Goal: Information Seeking & Learning: Learn about a topic

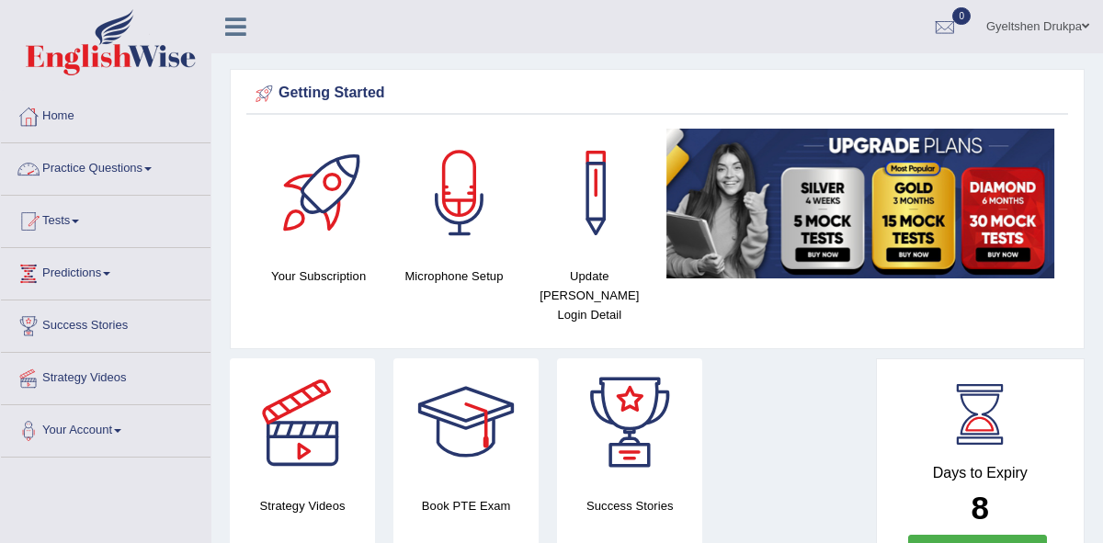
click at [152, 170] on span at bounding box center [147, 169] width 7 height 4
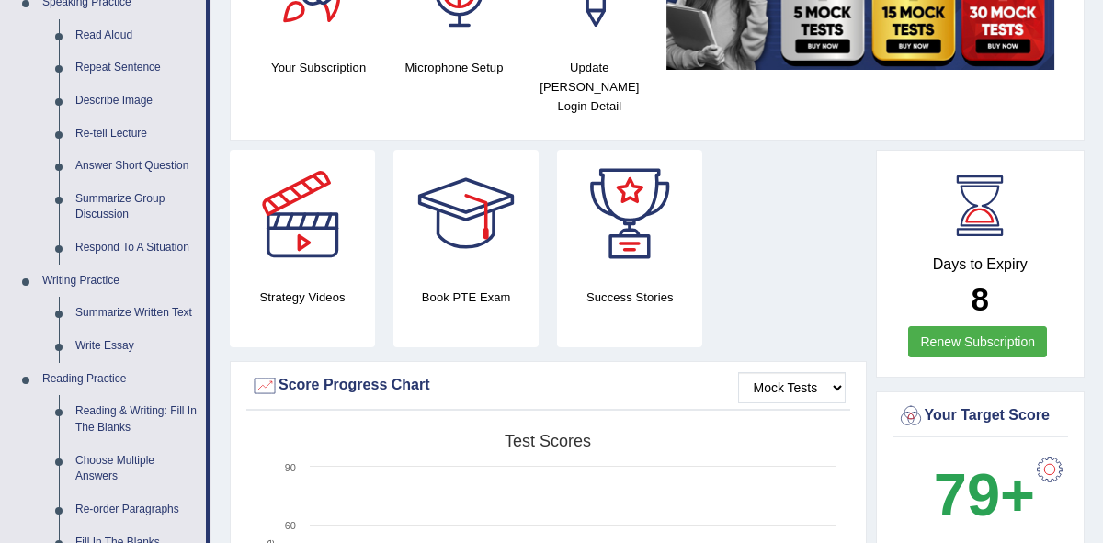
scroll to position [211, 0]
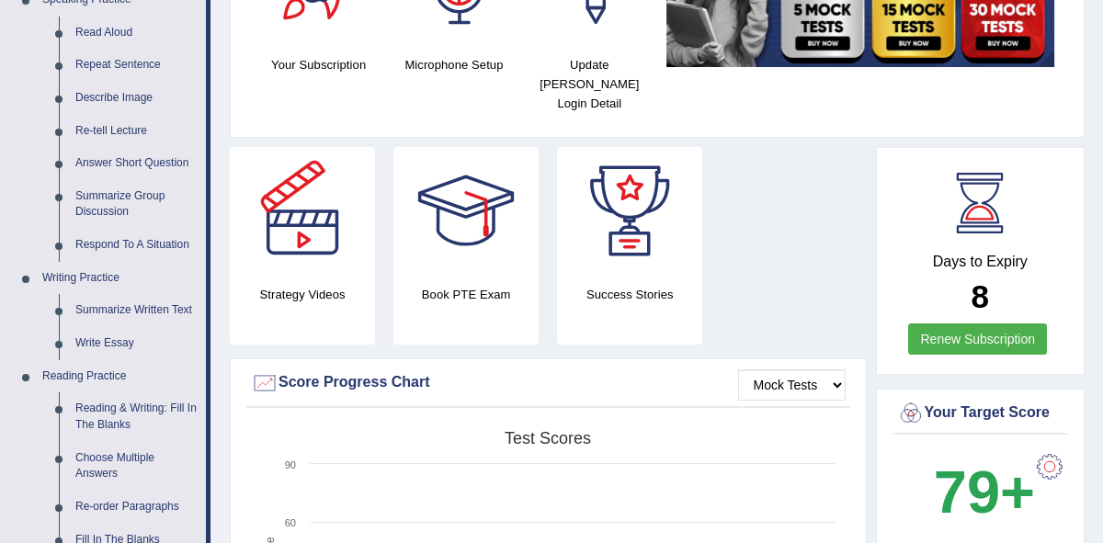
click at [711, 106] on div "Your Subscription Microphone Setup Update Pearson Login Detail" at bounding box center [657, 22] width 822 height 210
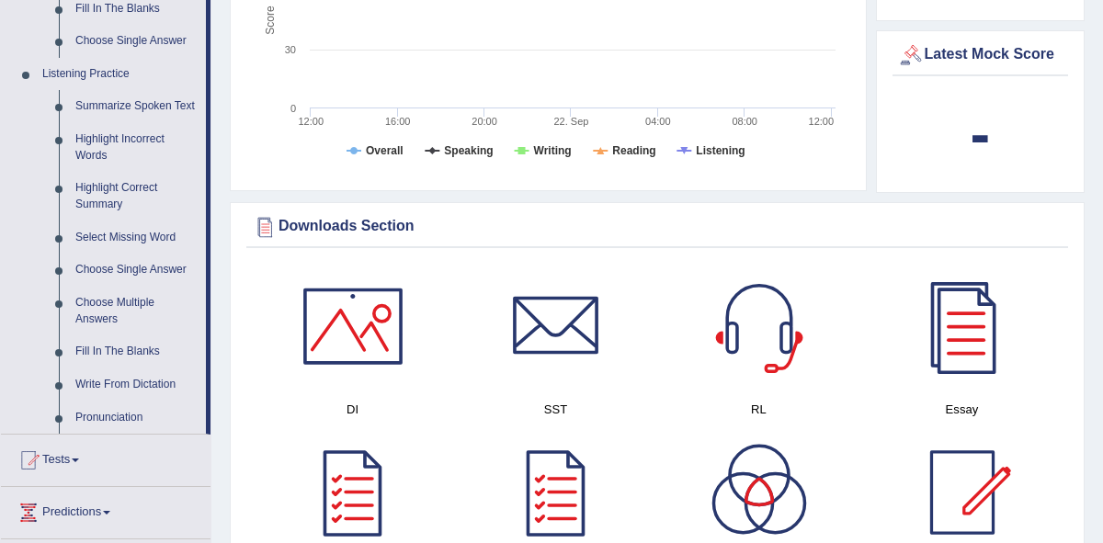
scroll to position [740, 0]
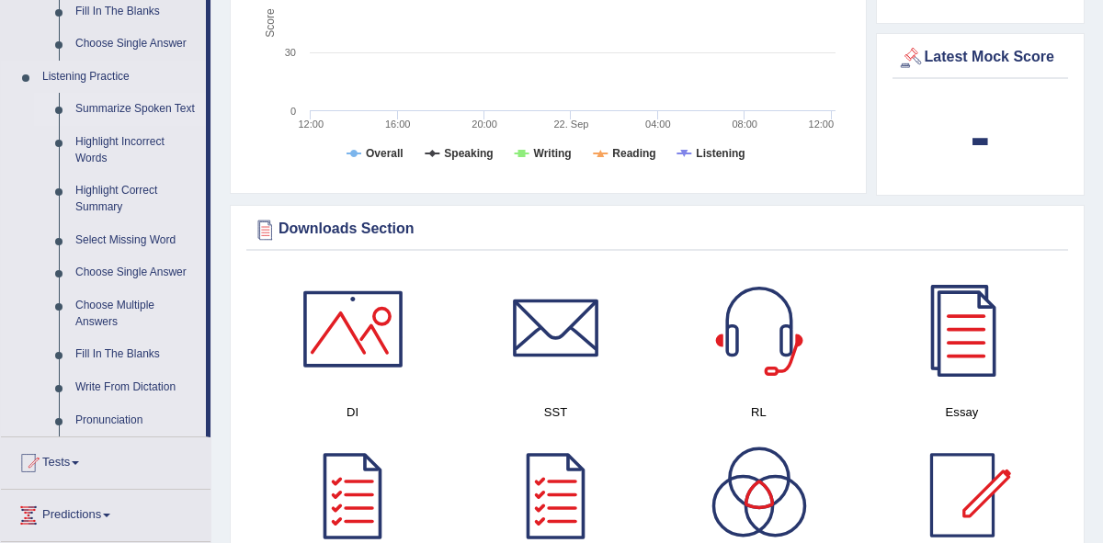
click at [120, 105] on link "Summarize Spoken Text" at bounding box center [136, 109] width 139 height 33
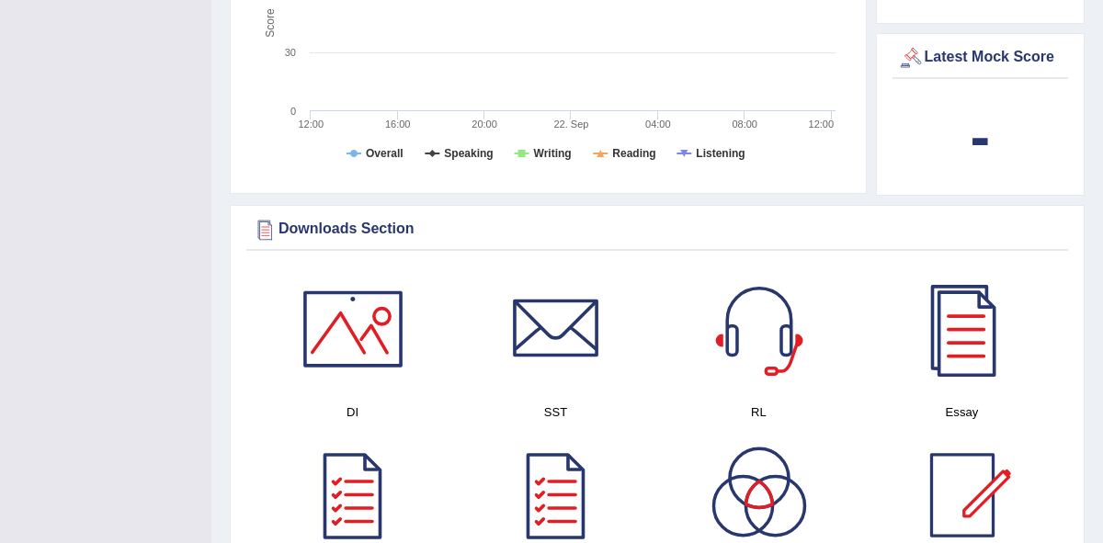
scroll to position [303, 0]
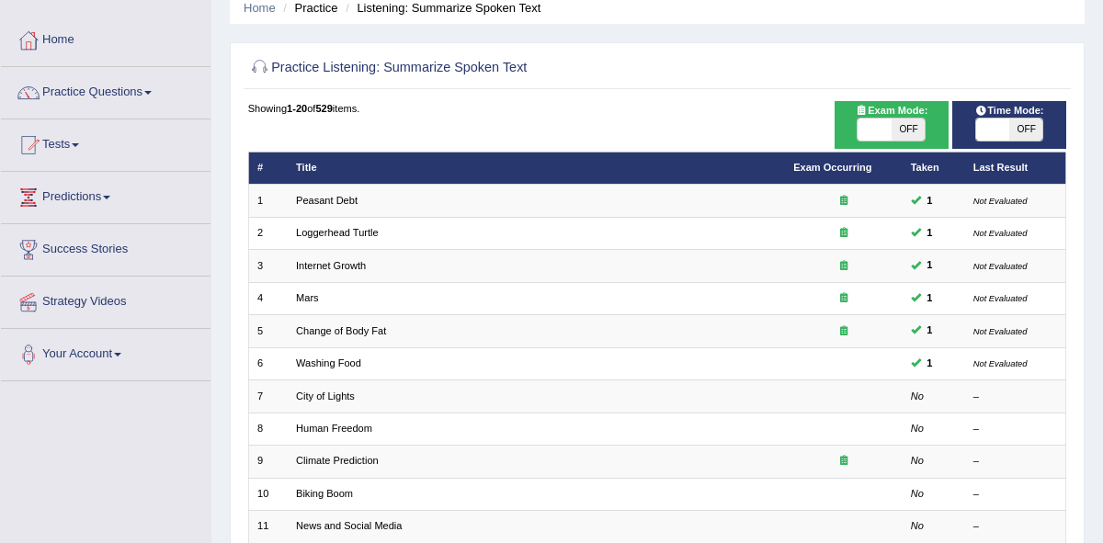
scroll to position [79, 0]
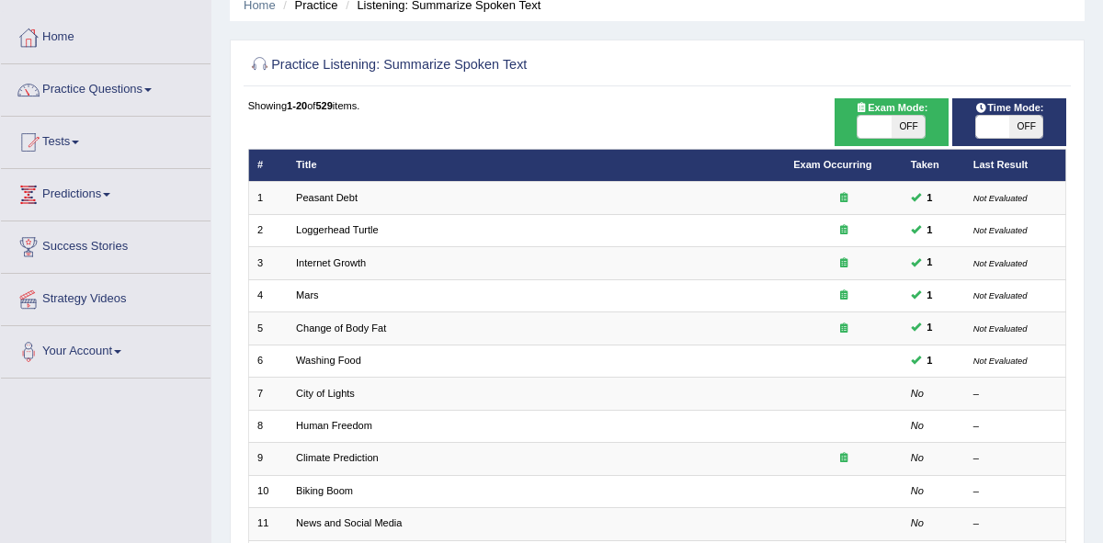
click at [998, 124] on span at bounding box center [992, 127] width 33 height 22
checkbox input "true"
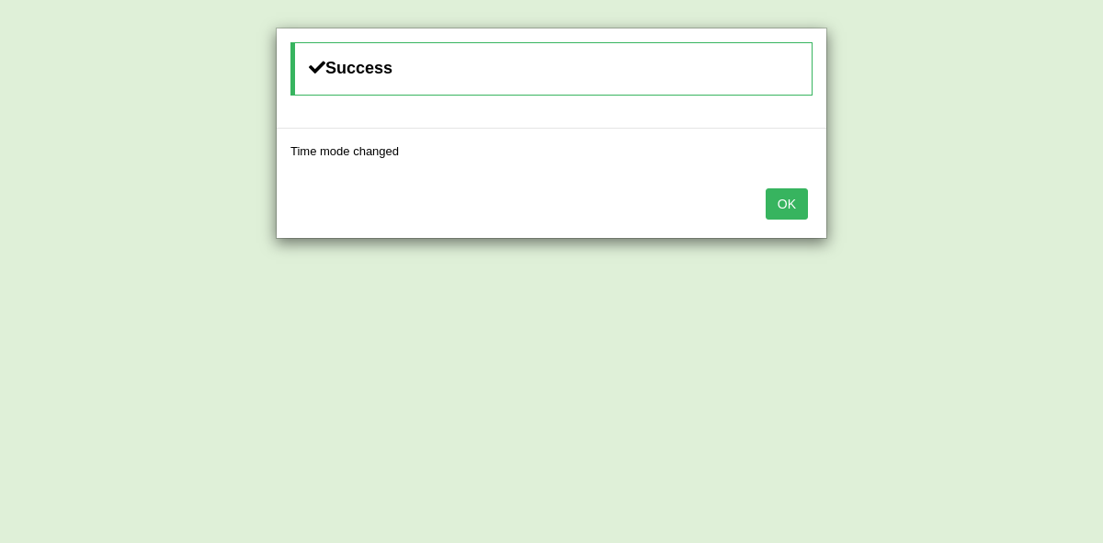
click at [786, 204] on button "OK" at bounding box center [787, 203] width 42 height 31
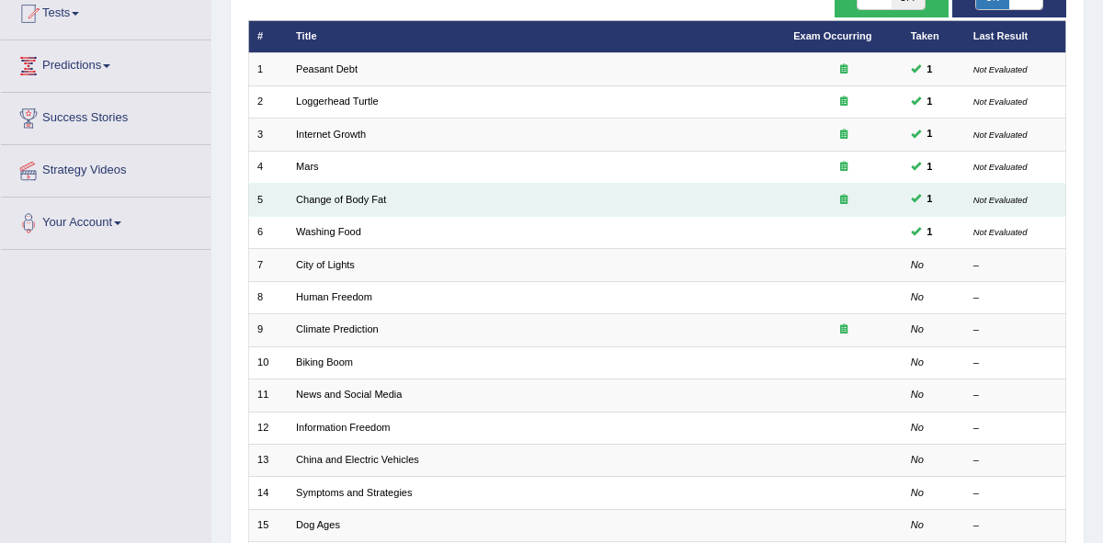
scroll to position [209, 0]
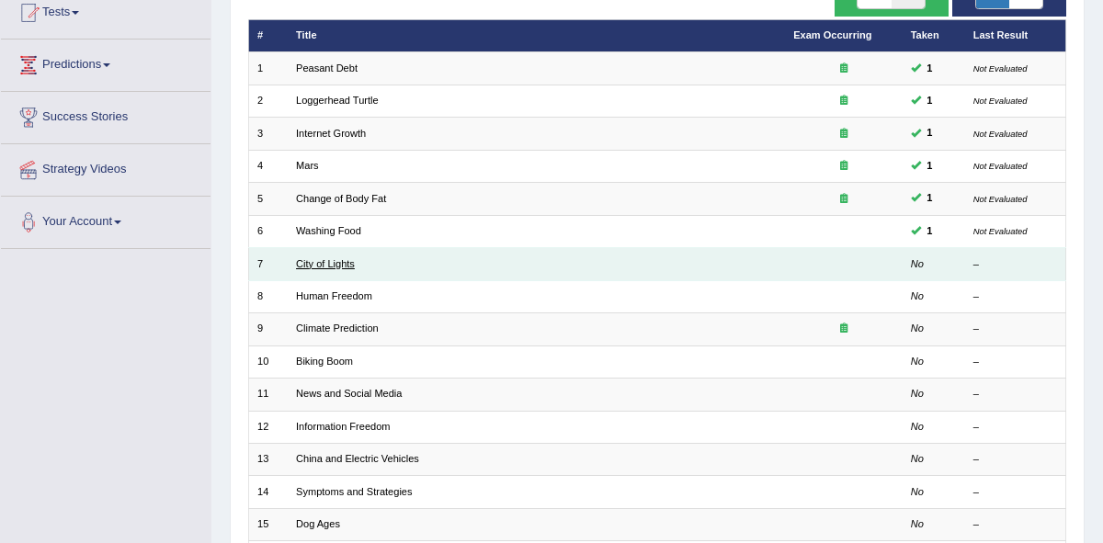
click at [328, 265] on link "City of Lights" at bounding box center [325, 263] width 59 height 11
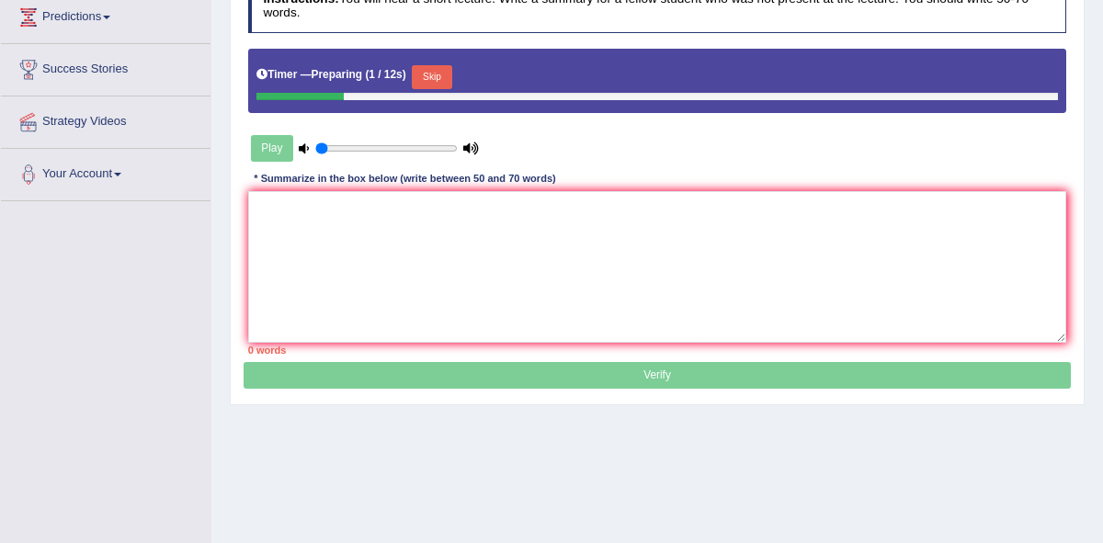
scroll to position [281, 0]
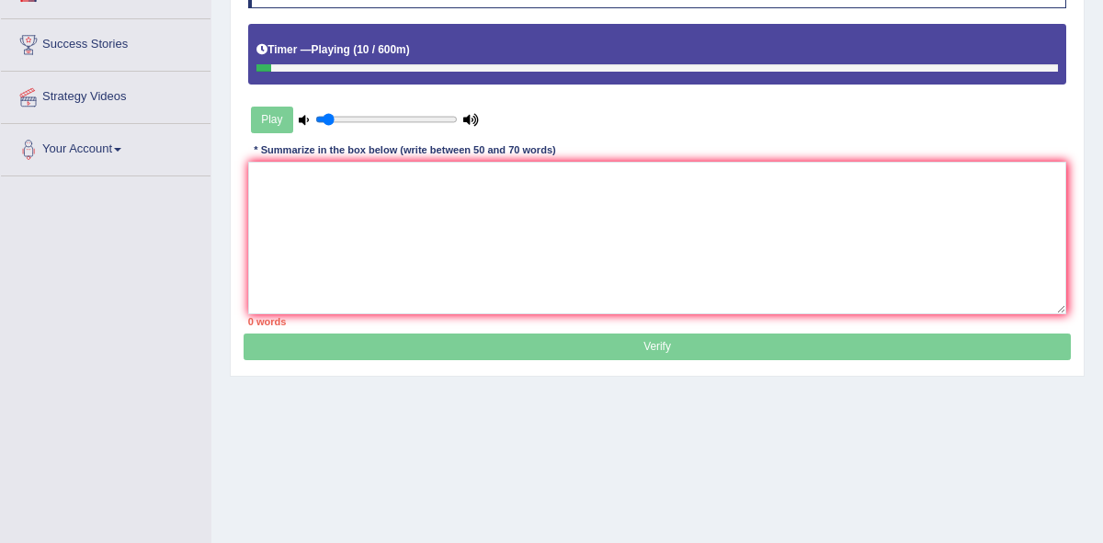
click at [330, 116] on input "range" at bounding box center [386, 119] width 142 height 13
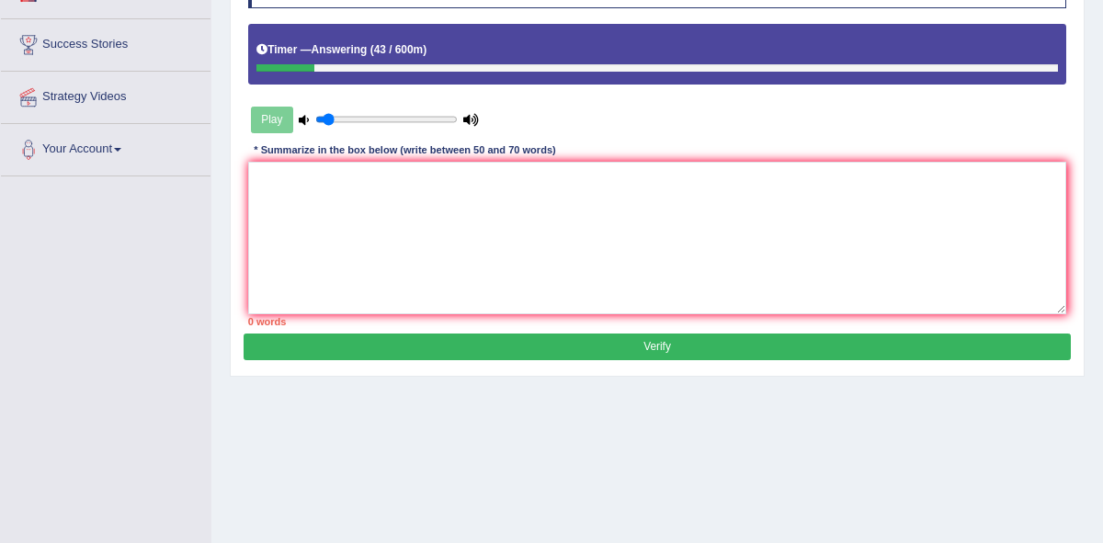
click at [267, 71] on div at bounding box center [285, 68] width 58 height 8
click at [270, 66] on div at bounding box center [289, 68] width 67 height 8
click at [267, 123] on div "Play" at bounding box center [365, 120] width 234 height 40
type input "0.5"
click at [380, 119] on input "range" at bounding box center [386, 119] width 142 height 13
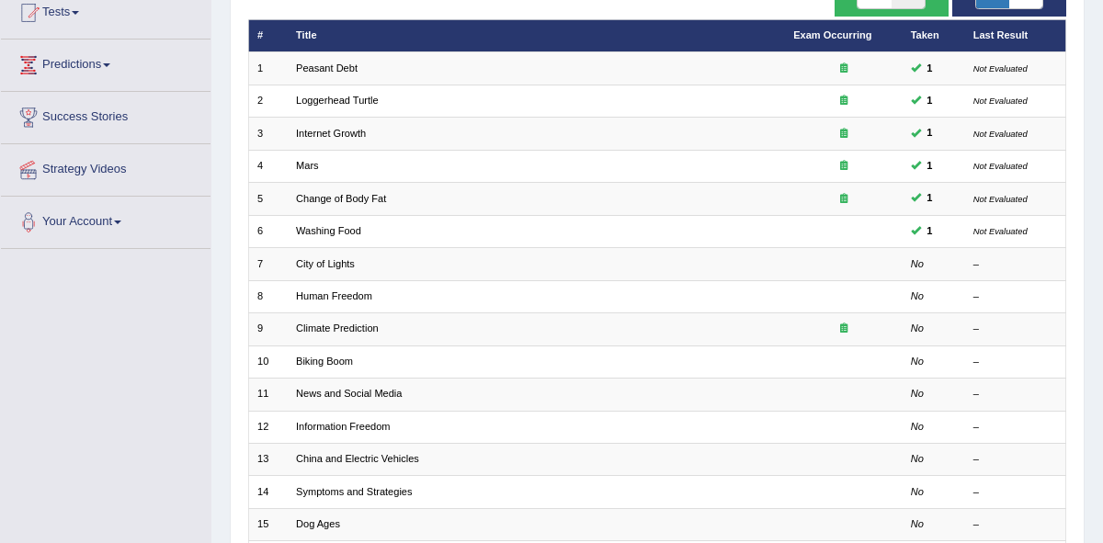
click at [330, 245] on td "Washing Food" at bounding box center [536, 231] width 497 height 32
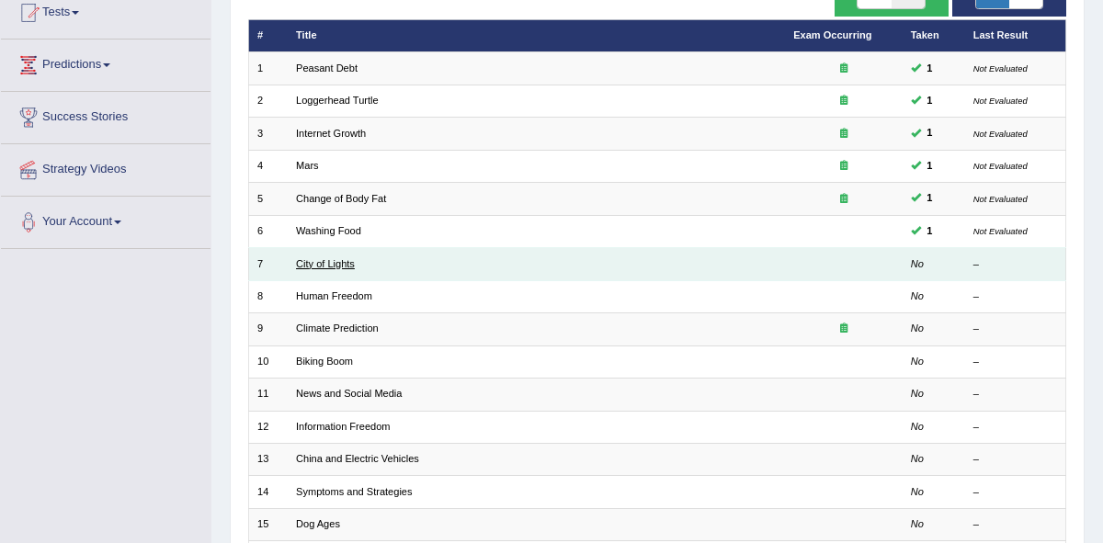
click at [333, 264] on link "City of Lights" at bounding box center [325, 263] width 59 height 11
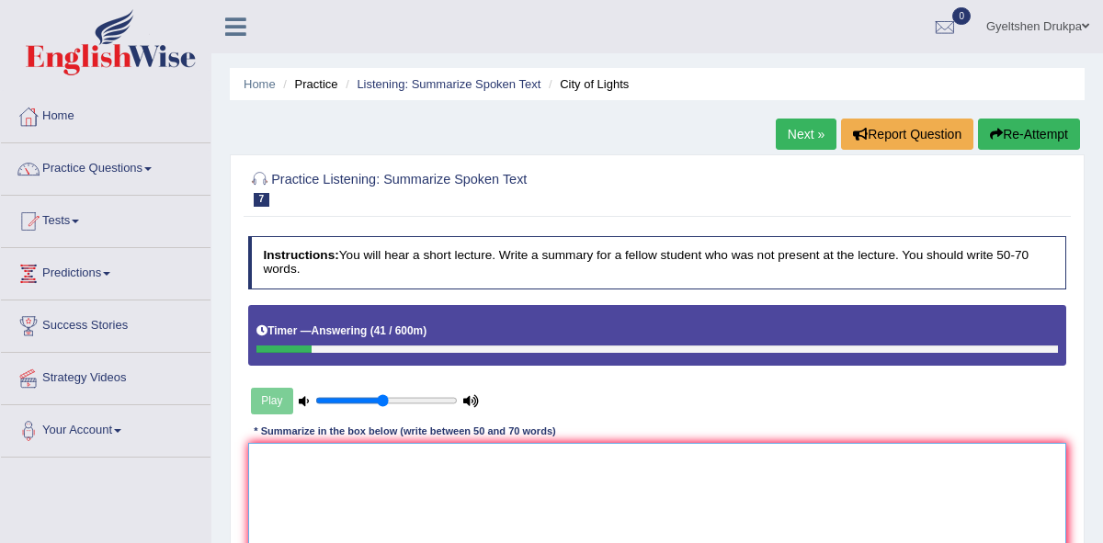
click at [307, 479] on textarea at bounding box center [657, 519] width 819 height 152
type textarea "It talks about the light festival."
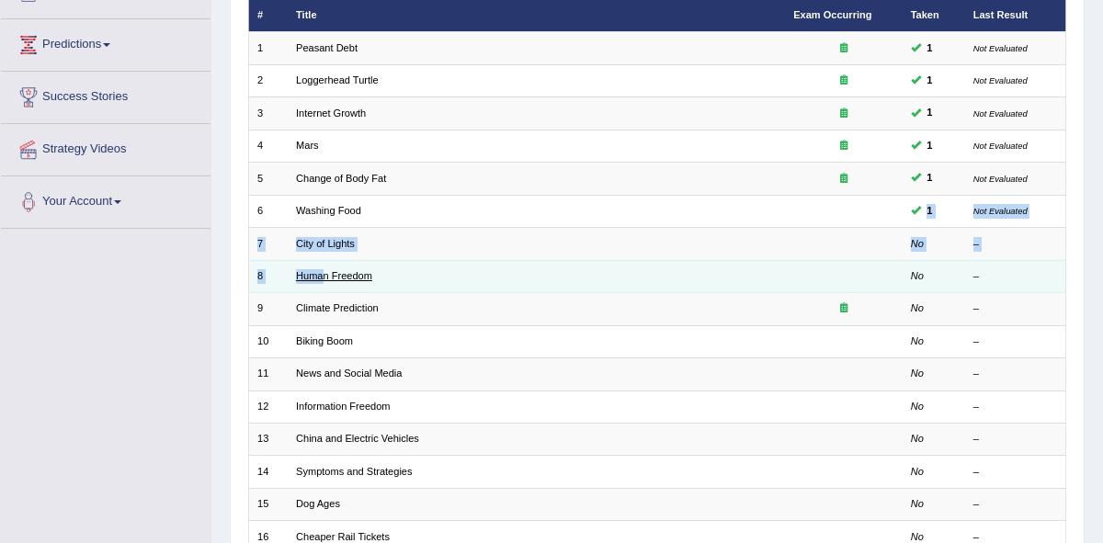
scroll to position [209, 0]
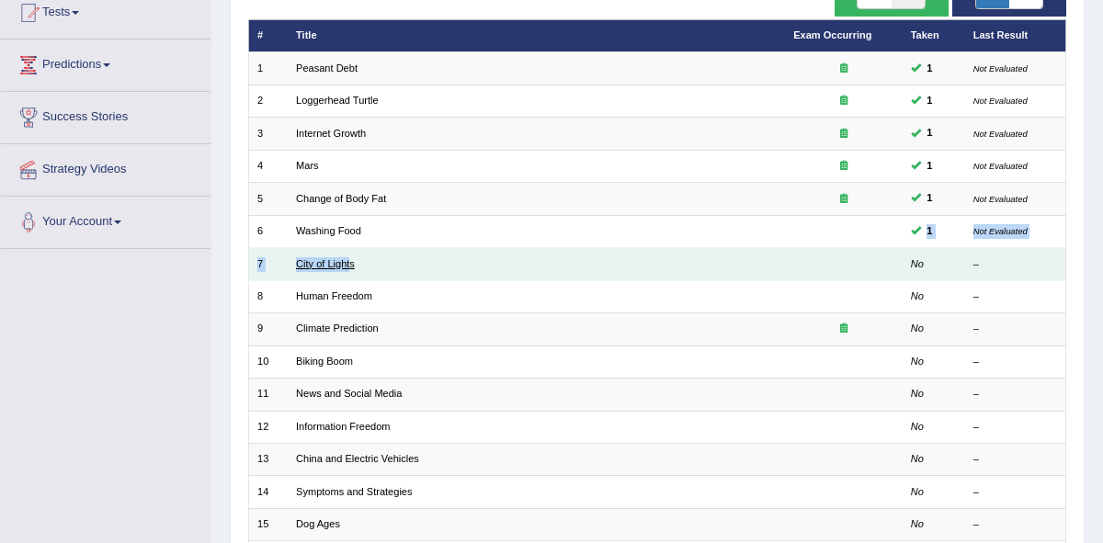
click at [352, 267] on tbody "1 Peasant Debt 1 Not Evaluated 2 Loggerhead Turtle 1 Not Evaluated 3 Internet G…" at bounding box center [657, 378] width 818 height 652
click at [352, 267] on link "City of Lights" at bounding box center [325, 263] width 59 height 11
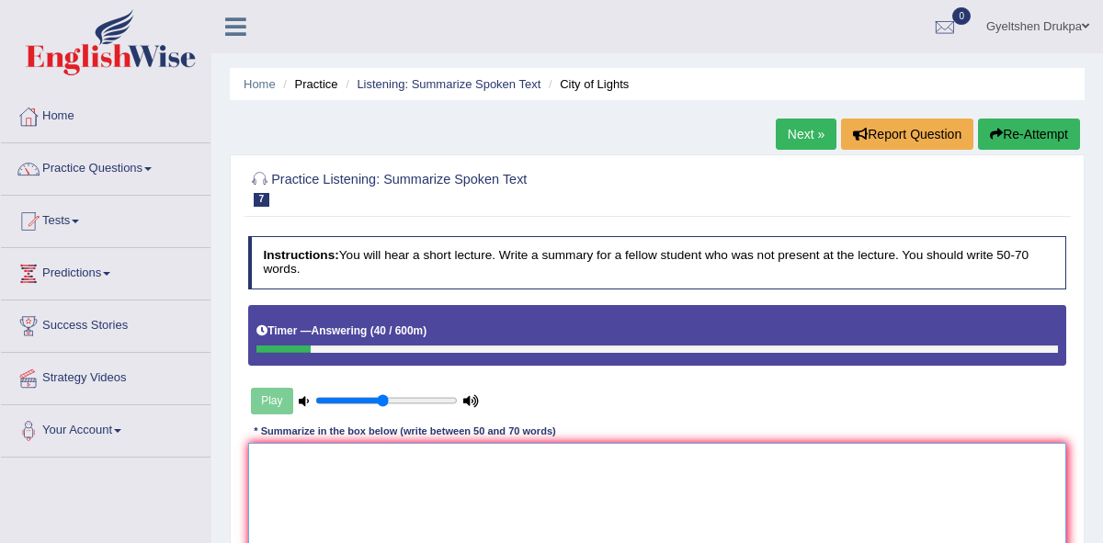
click at [301, 475] on textarea at bounding box center [657, 519] width 819 height 152
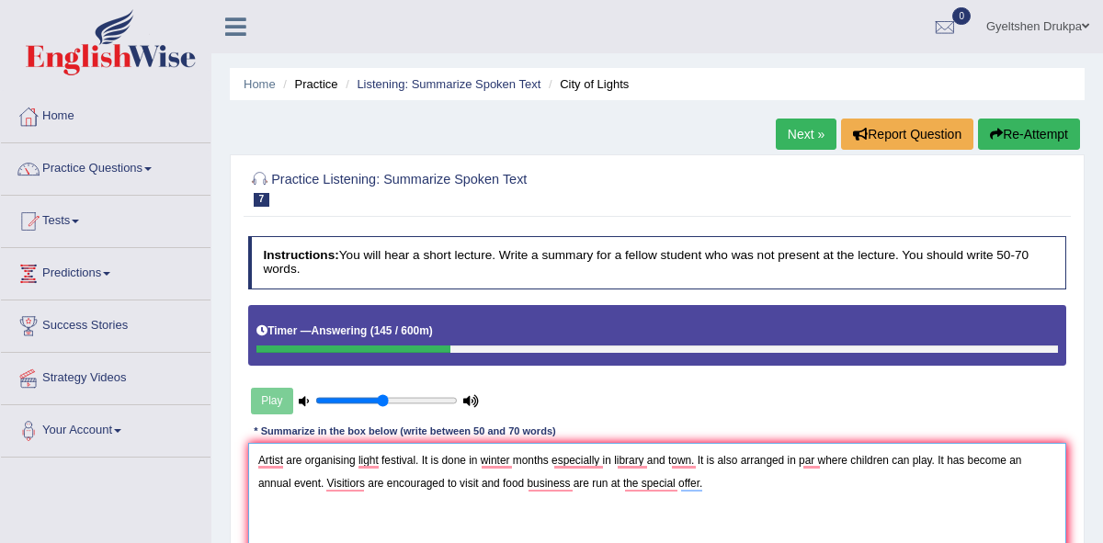
click at [604, 462] on textarea "Artist are organising light festival. It is done in winter months especially in…" at bounding box center [657, 519] width 819 height 152
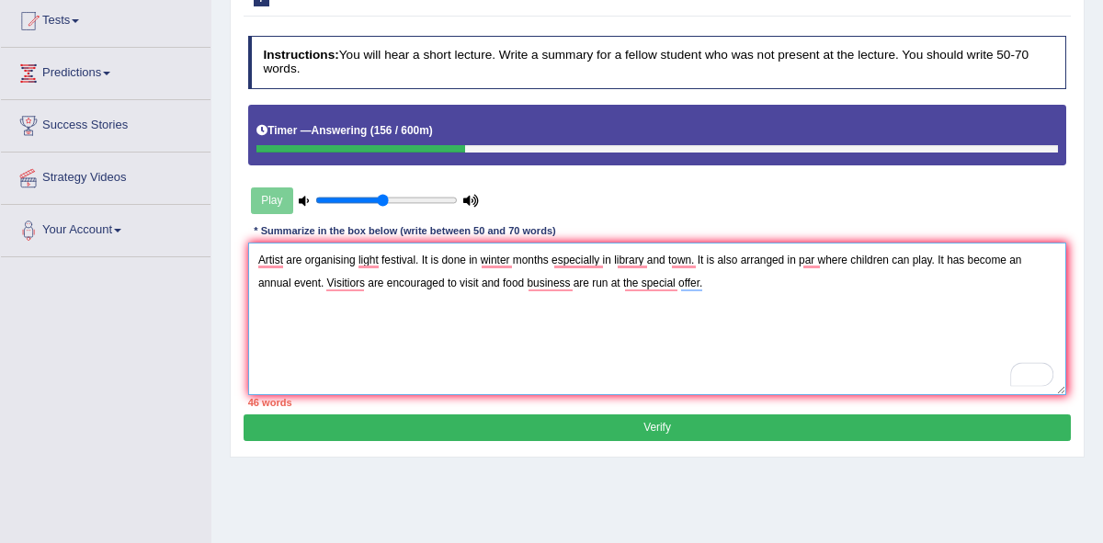
scroll to position [201, 0]
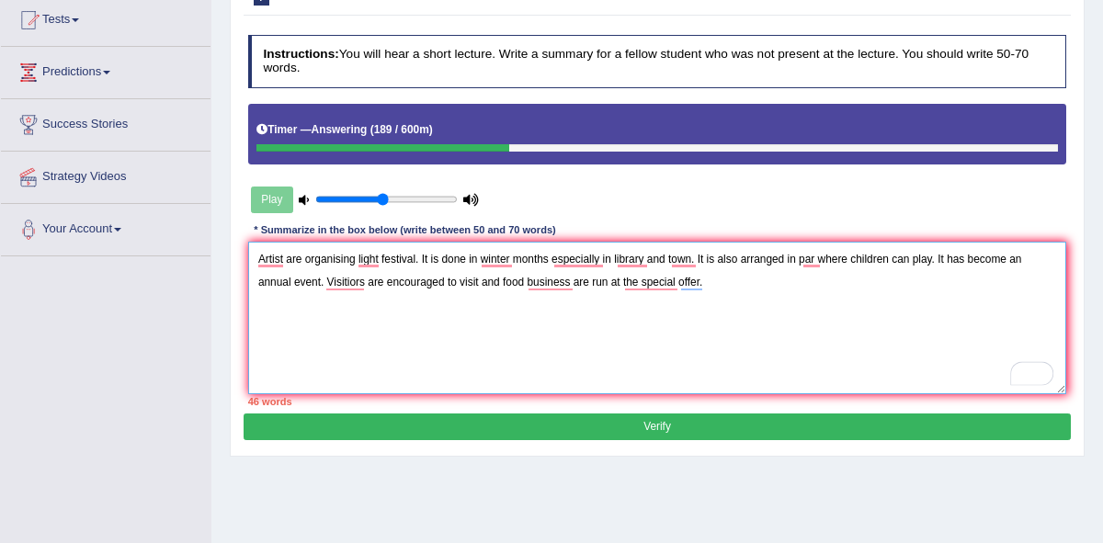
click at [615, 263] on textarea "Artist are organising light festival. It is done in winter months especially in…" at bounding box center [657, 318] width 819 height 152
click at [841, 262] on textarea "Artist are organising light festival. It is done in winter months and organised…" at bounding box center [657, 318] width 819 height 152
click at [356, 263] on textarea "Artist are organising light festival. It is done in winter months and organised…" at bounding box center [657, 318] width 819 height 152
click at [328, 283] on textarea "Artist are organises light festival. It is done in winter months and organised …" at bounding box center [657, 318] width 819 height 152
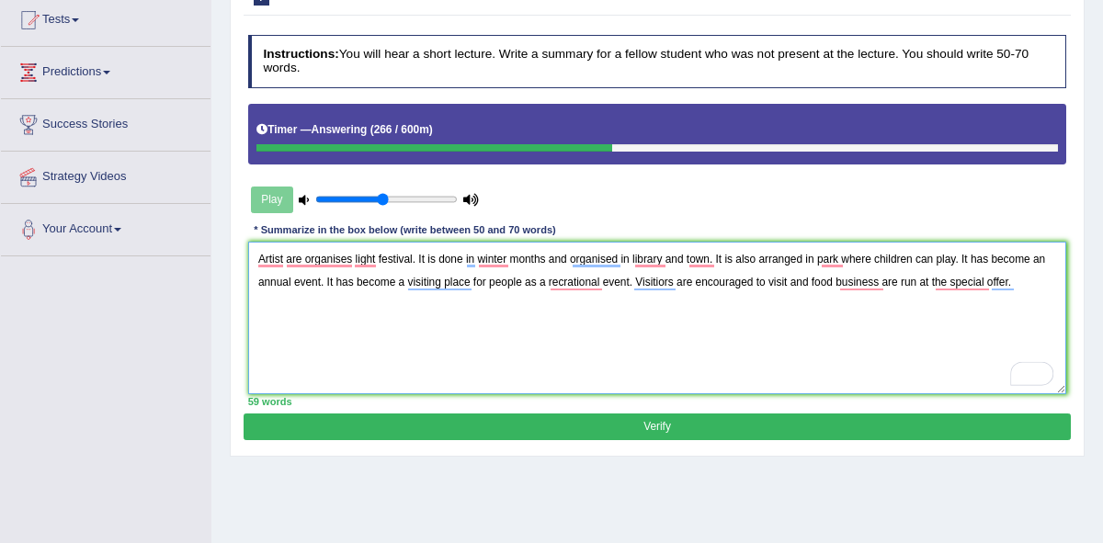
click at [794, 285] on textarea "Artist are organises light festival. It is done in winter months and organised …" at bounding box center [657, 318] width 819 height 152
click at [699, 284] on textarea "Artist are organises light festival. It is done in winter months and organised …" at bounding box center [657, 318] width 819 height 152
click at [879, 282] on textarea "Artist are organises light festival. It is done in winter months and organised …" at bounding box center [657, 318] width 819 height 152
click at [573, 282] on textarea "Artist are organises light festival. It is done in winter months and organised …" at bounding box center [657, 318] width 819 height 152
click at [302, 262] on textarea "Artist are organises light festival. It is done in winter months and organised …" at bounding box center [657, 318] width 819 height 152
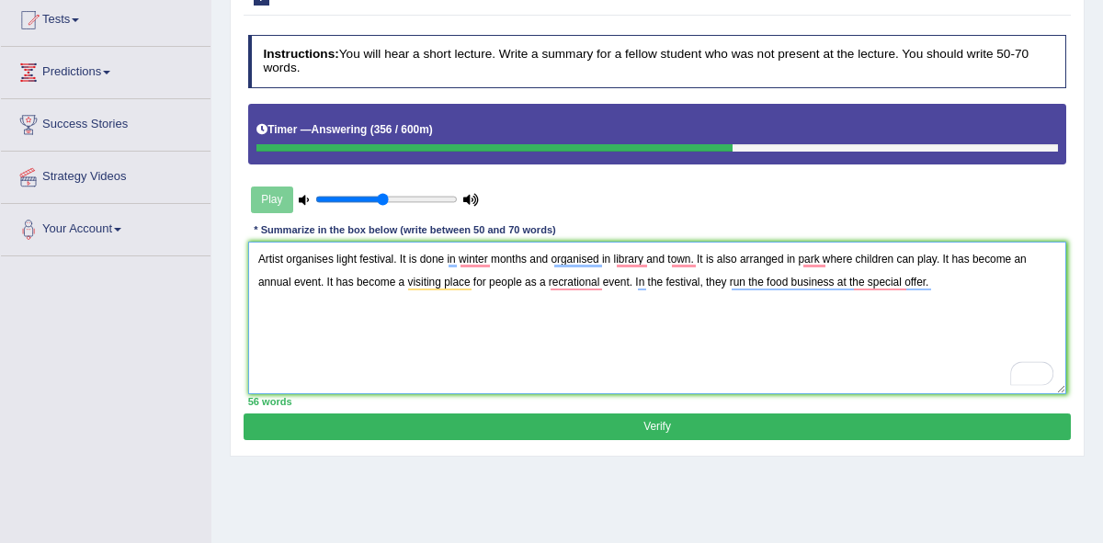
click at [743, 367] on textarea "Artist organises light festival. It is done in winter months and organised in l…" at bounding box center [657, 318] width 819 height 152
click at [399, 284] on textarea "Artist organises light festival. It is done in winter months and organised in l…" at bounding box center [657, 318] width 819 height 152
click at [432, 284] on textarea "Artist organises light festival. It is done in winter months and organised in l…" at bounding box center [657, 318] width 819 height 152
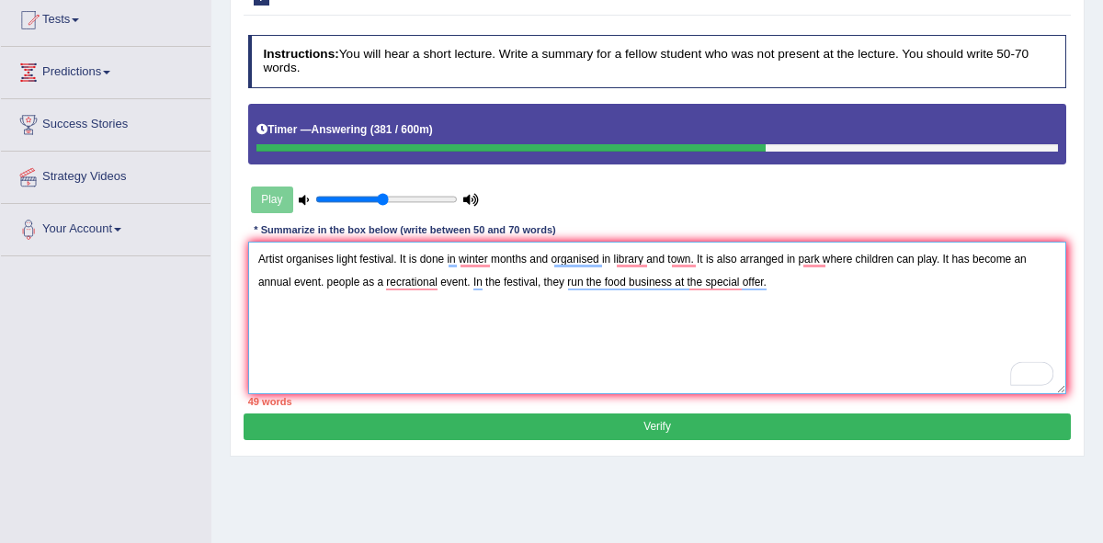
click at [333, 285] on textarea "Artist organises light festival. It is done in winter months and organised in l…" at bounding box center [657, 318] width 819 height 152
click at [388, 288] on textarea "Artist organises light festival. It is done in winter months and organised in l…" at bounding box center [657, 318] width 819 height 152
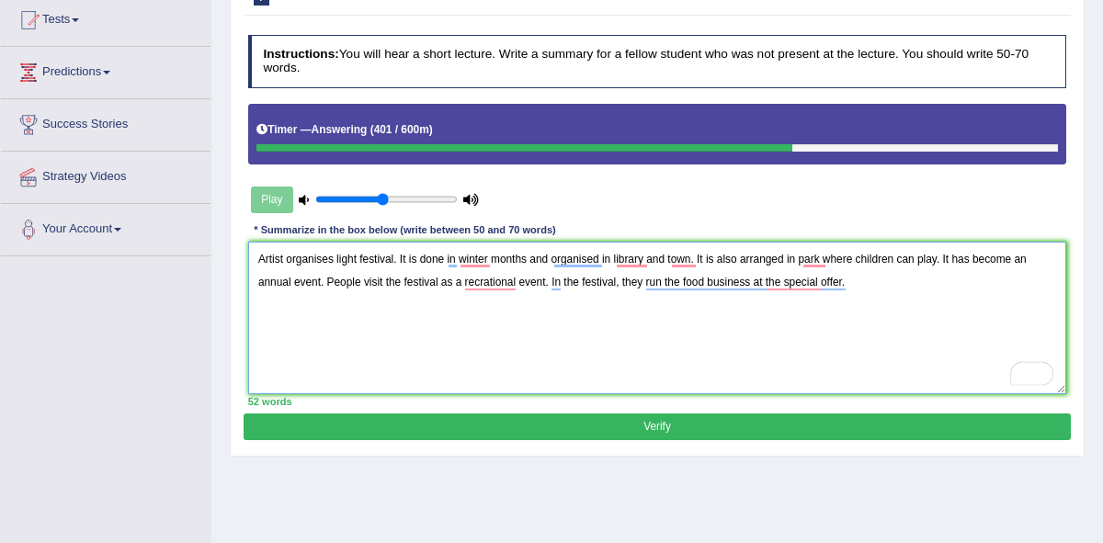
click at [547, 287] on textarea "Artist organises light festival. It is done in winter months and organised in l…" at bounding box center [657, 318] width 819 height 152
click at [465, 286] on textarea "Artist organises light festival. It is done in winter months and organised in l…" at bounding box center [657, 318] width 819 height 152
click at [514, 287] on textarea "Artist organises light festival. It is done in winter months and organised in l…" at bounding box center [657, 318] width 819 height 152
click at [835, 338] on textarea "Artist organises light festival. It is done in winter months and organised in l…" at bounding box center [657, 318] width 819 height 152
click at [857, 340] on textarea "Artist organises light festival. It is done in winter months and organised in l…" at bounding box center [657, 318] width 819 height 152
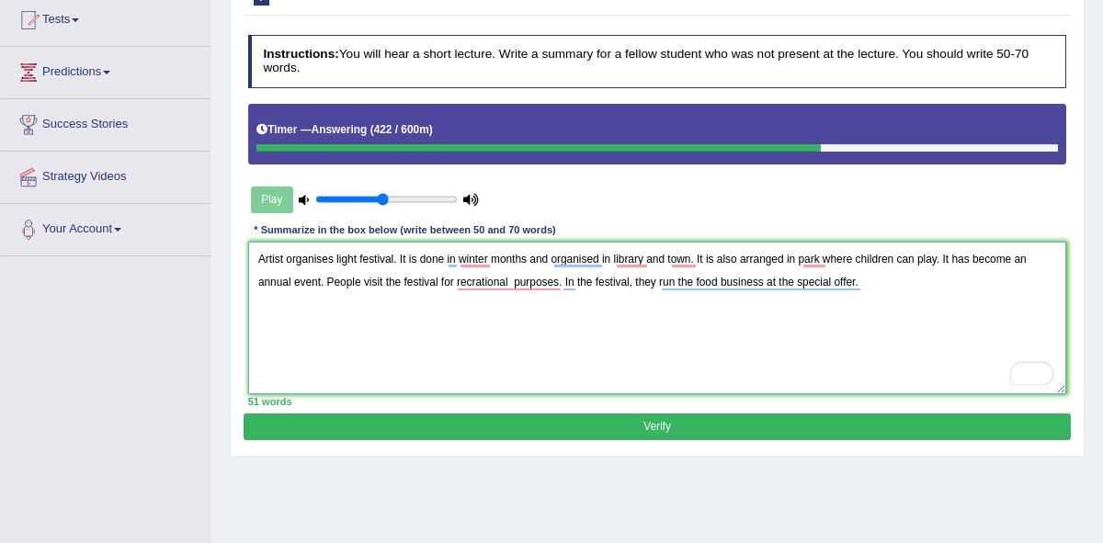
click at [780, 286] on textarea "Artist organises light festival. It is done in winter months and organised in l…" at bounding box center [657, 318] width 819 height 152
click at [807, 287] on textarea "Artist organises light festival. It is done in winter months and organised in l…" at bounding box center [657, 318] width 819 height 152
click at [449, 264] on textarea "Artist organises light festival. It is done in winter months and organised in l…" at bounding box center [657, 318] width 819 height 152
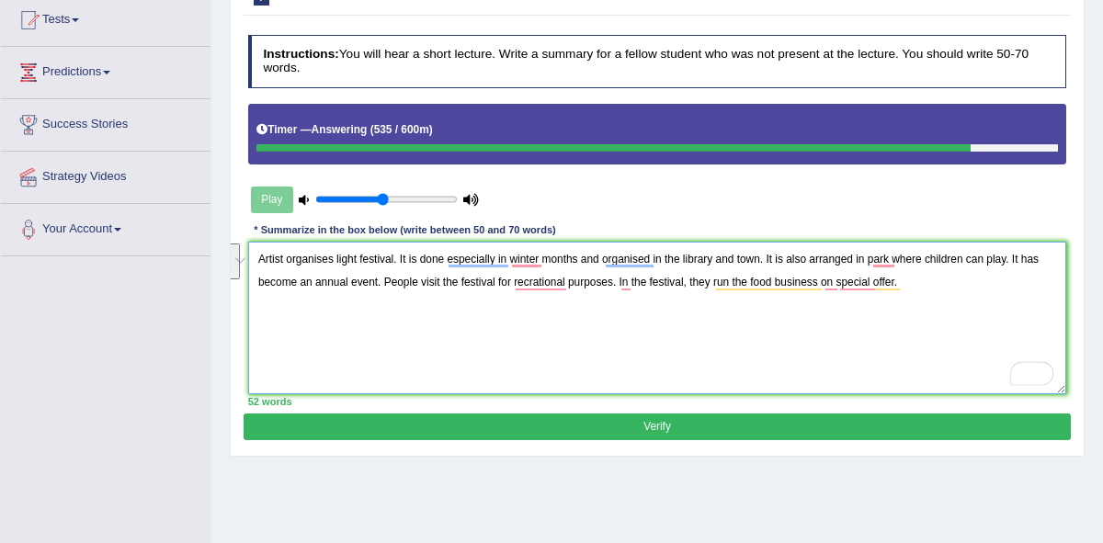
click at [529, 275] on textarea "Artist organises light festival. It is done especially in winter months and org…" at bounding box center [657, 318] width 819 height 152
click at [593, 353] on textarea "Artist organises light festival. It is done especially in winter months and org…" at bounding box center [657, 318] width 819 height 152
type textarea "Artist organises light festival. It is done especially in winter months and org…"
click at [656, 432] on button "Verify" at bounding box center [657, 427] width 826 height 27
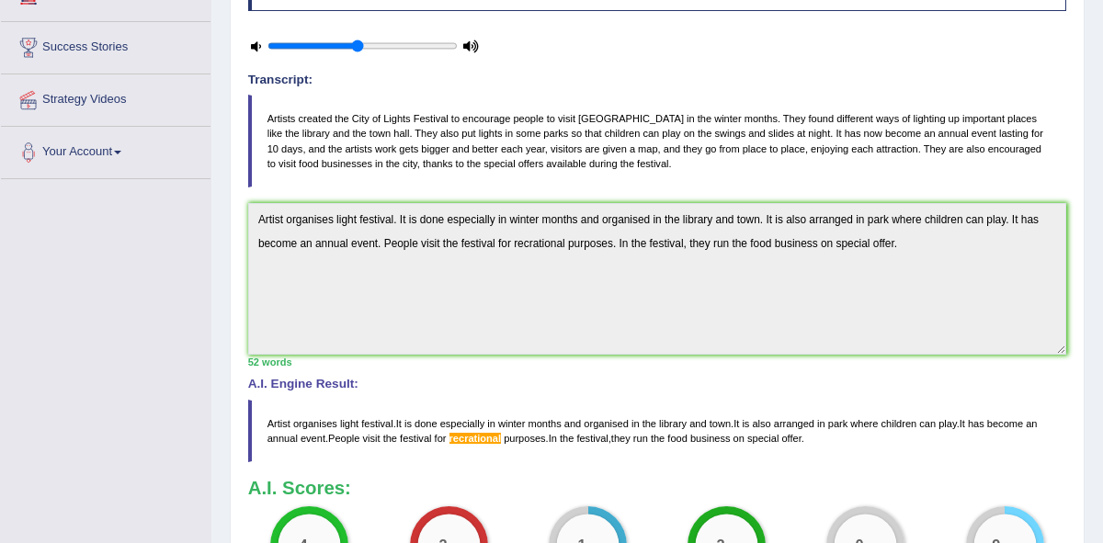
scroll to position [355, 0]
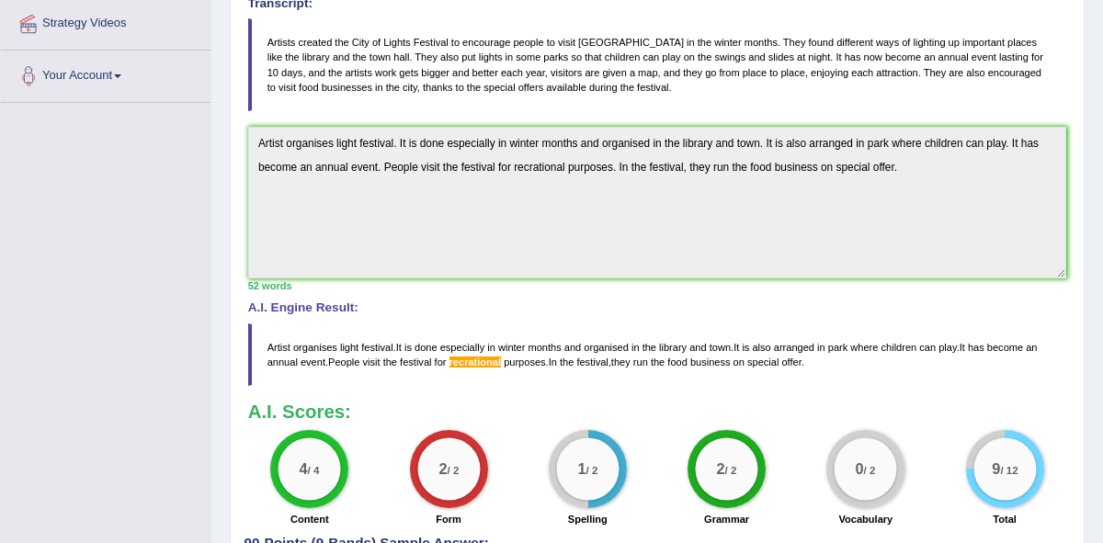
click at [528, 68] on blockquote "Artists created the City of Lights Festival to encourage people to visit Norton…" at bounding box center [657, 64] width 819 height 93
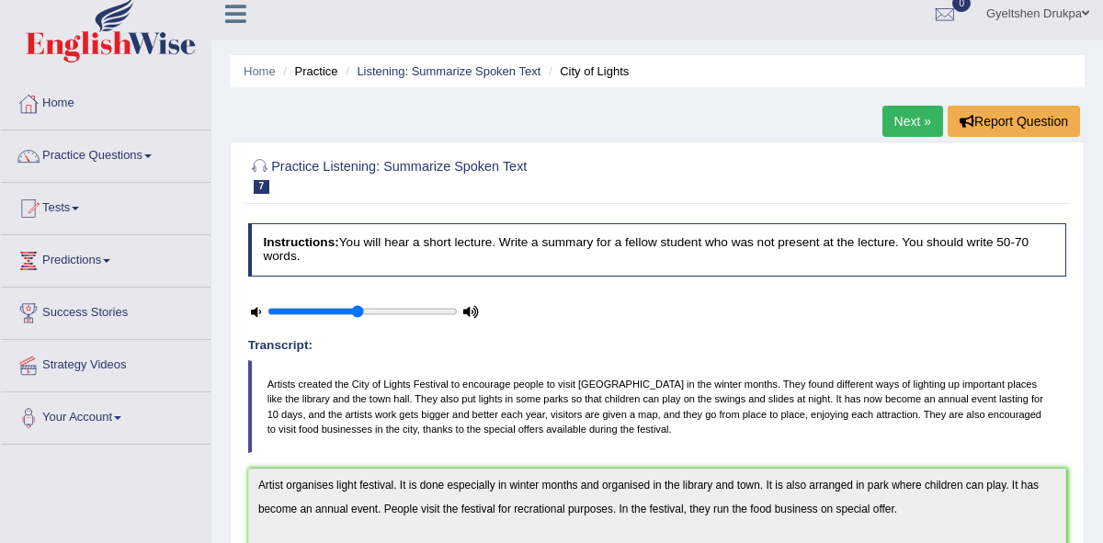
scroll to position [0, 0]
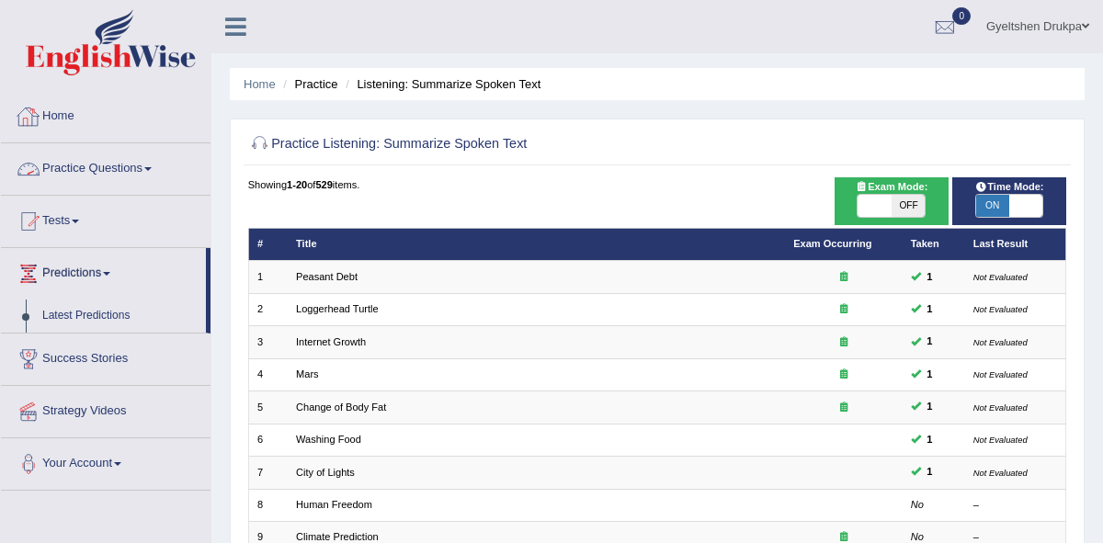
click at [152, 167] on span at bounding box center [147, 169] width 7 height 4
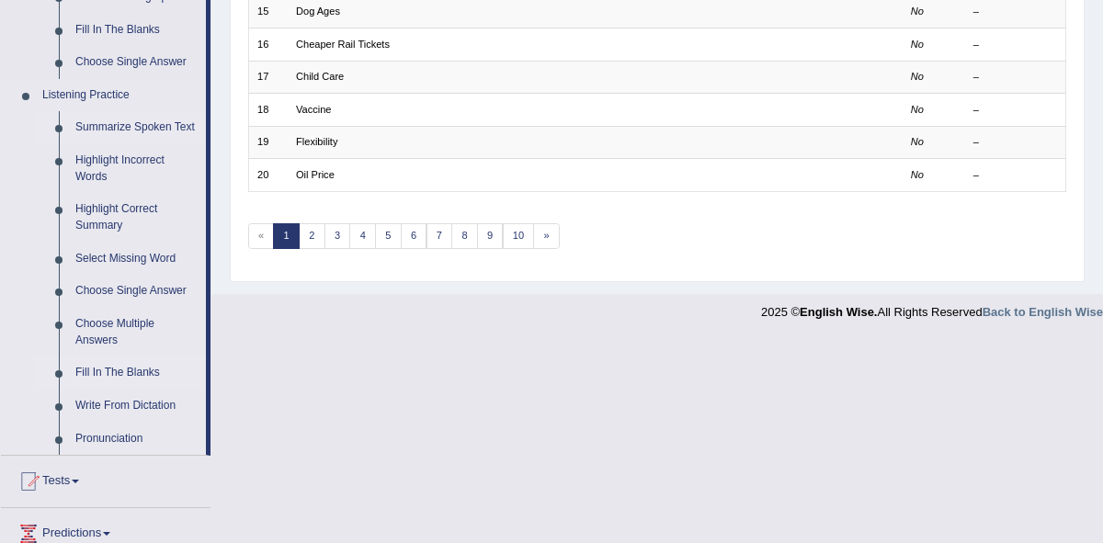
scroll to position [739, 0]
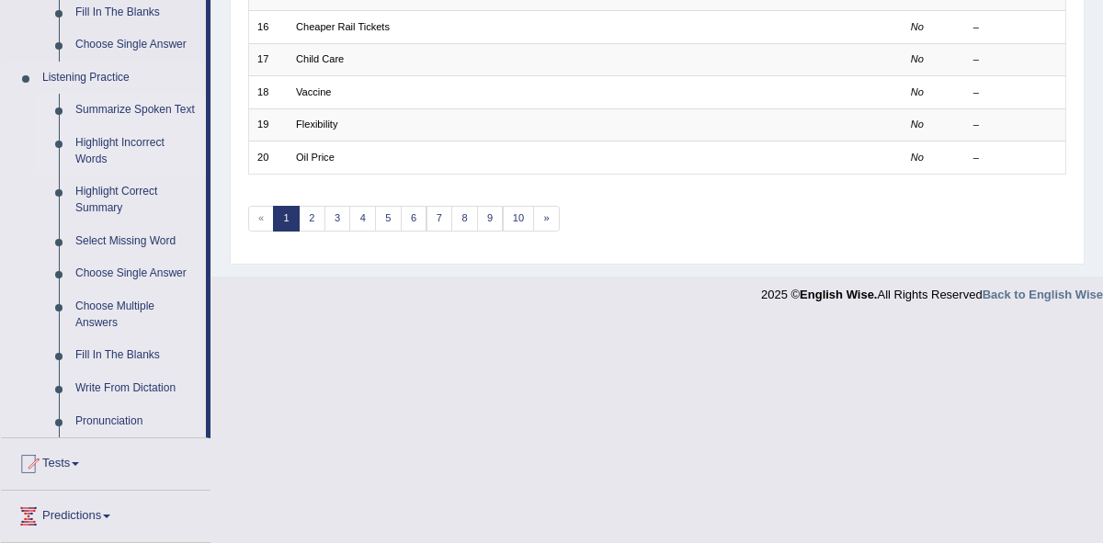
click at [111, 163] on link "Highlight Incorrect Words" at bounding box center [136, 151] width 139 height 49
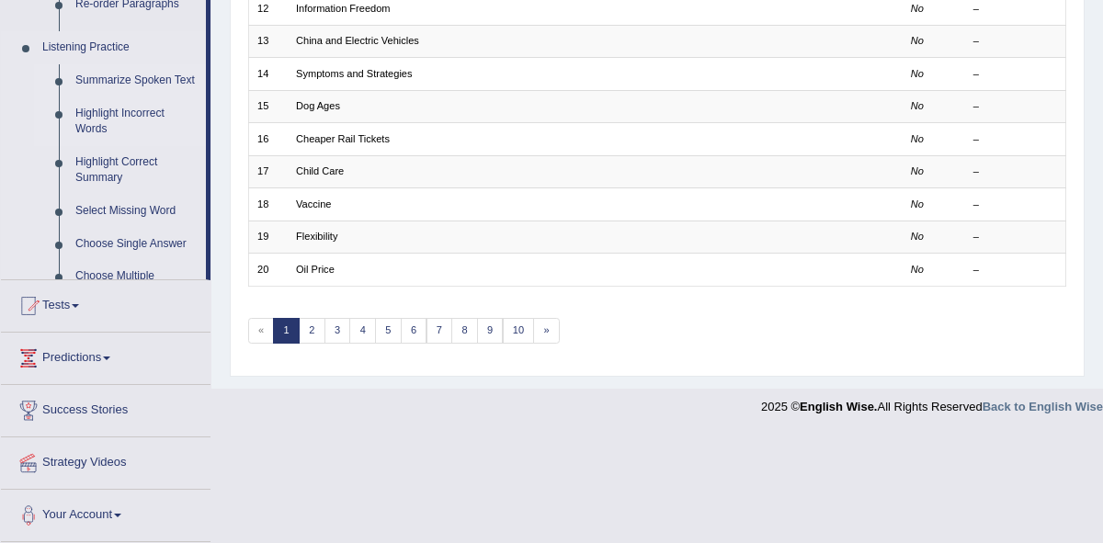
scroll to position [518, 0]
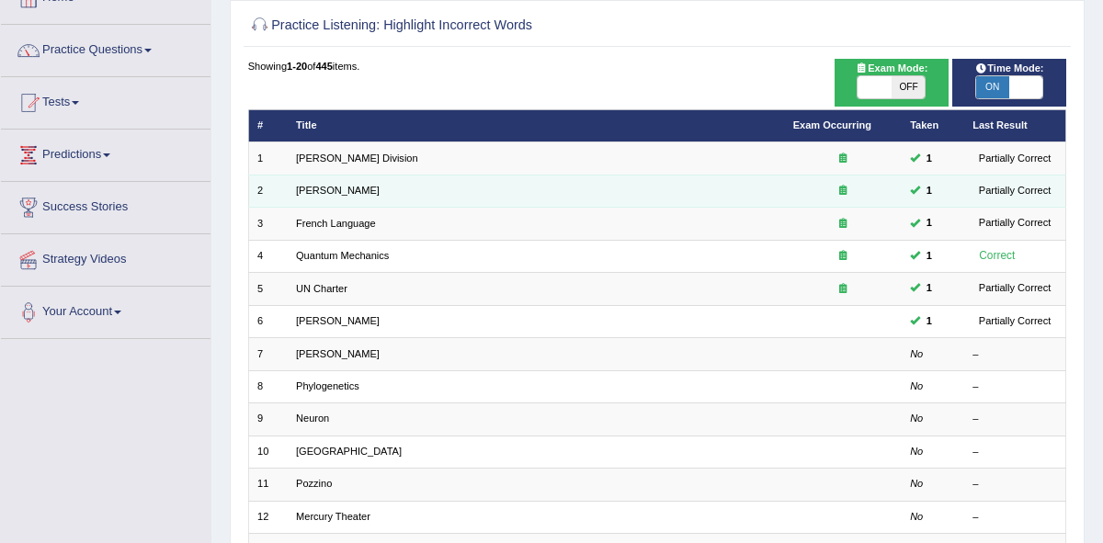
scroll to position [119, 0]
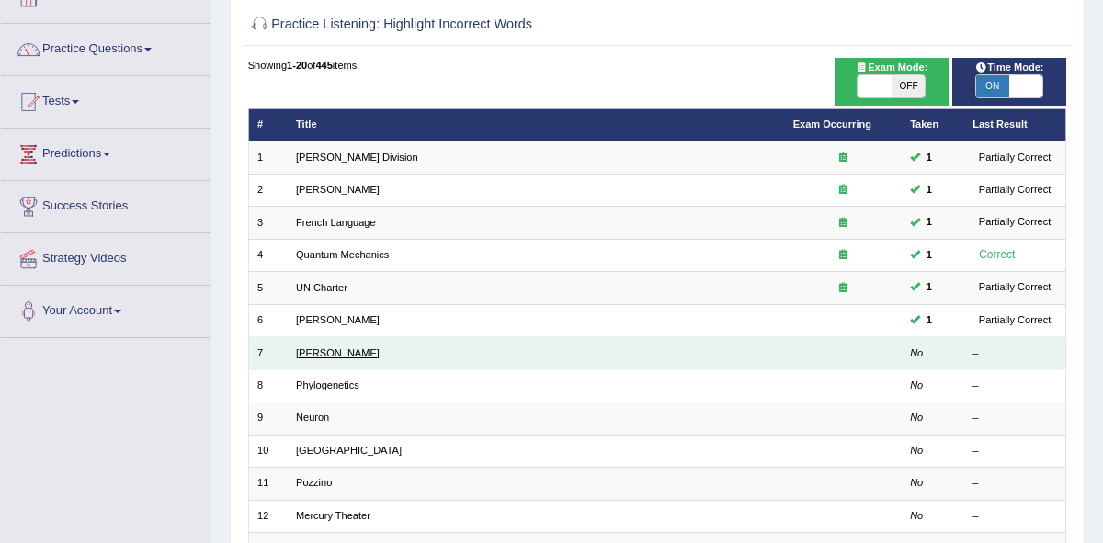
click at [320, 356] on link "[PERSON_NAME]" at bounding box center [338, 352] width 84 height 11
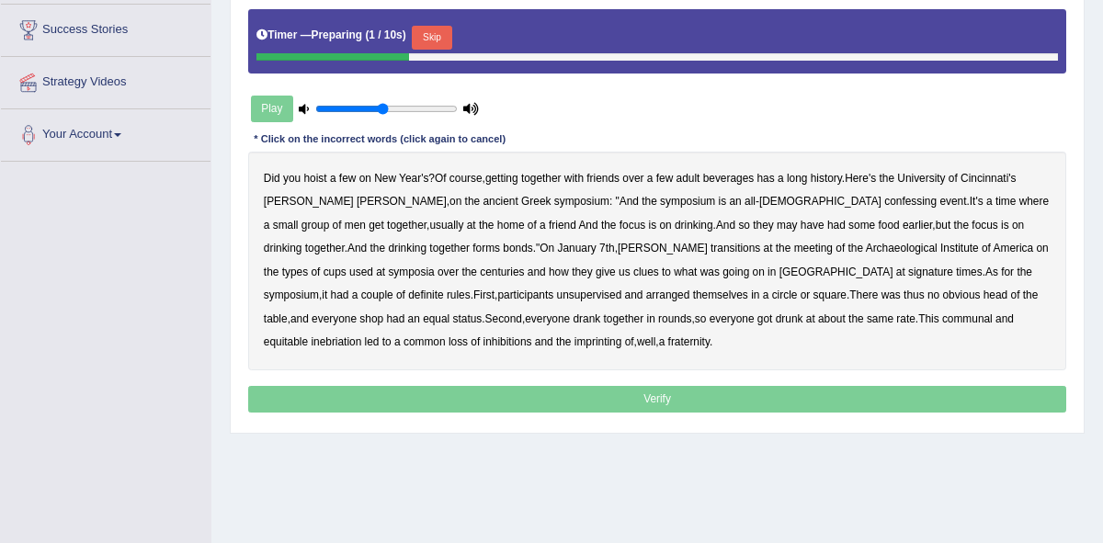
scroll to position [306, 0]
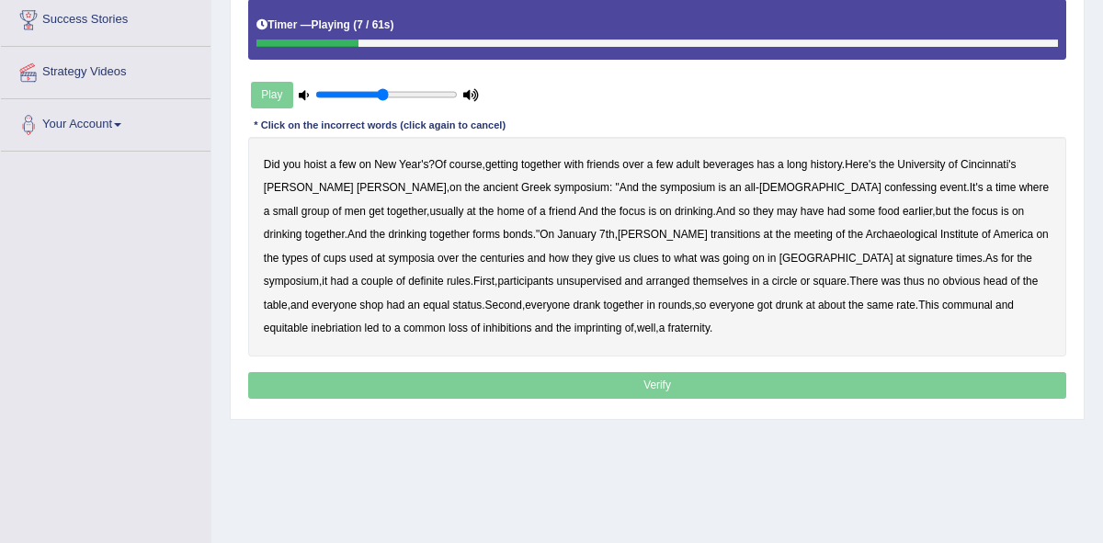
click at [1005, 170] on b "Cincinnati's" at bounding box center [987, 164] width 55 height 13
click at [884, 186] on b "confessing" at bounding box center [910, 187] width 52 height 13
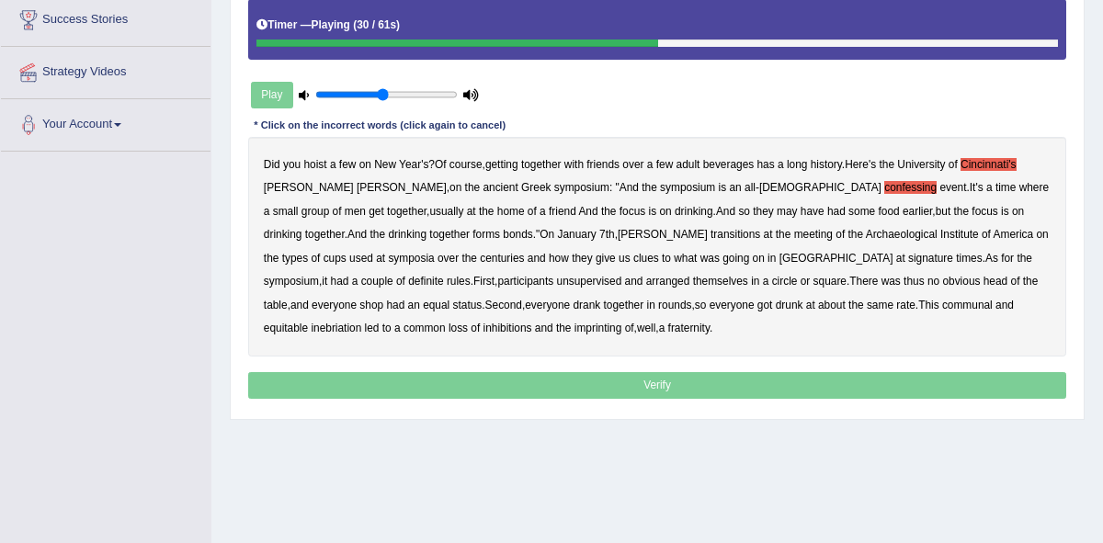
click at [710, 232] on b "transitions" at bounding box center [735, 234] width 50 height 13
click at [908, 258] on b "signature" at bounding box center [930, 258] width 45 height 13
click at [557, 281] on b "unsupervised" at bounding box center [589, 281] width 65 height 13
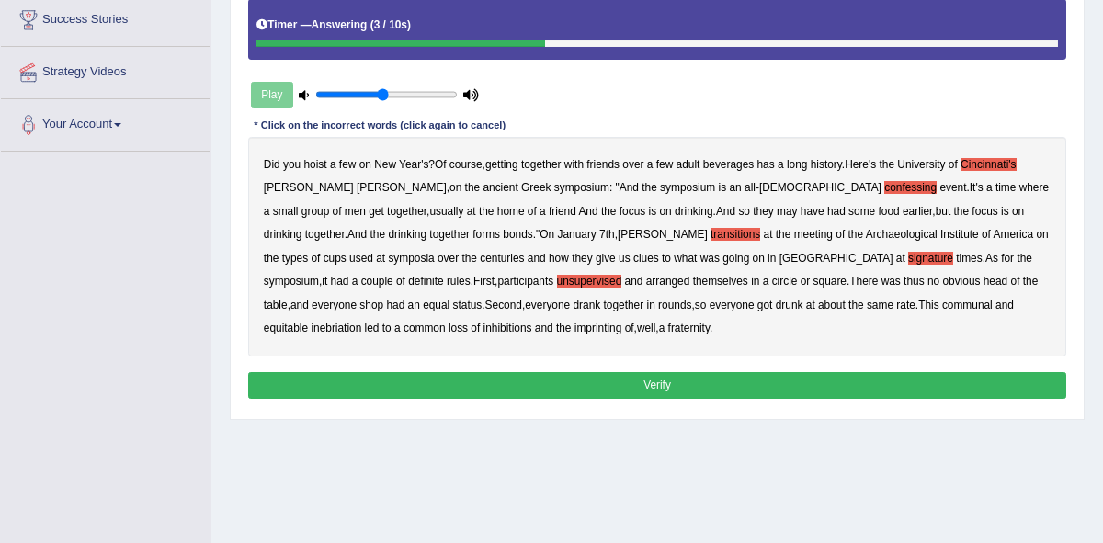
click at [574, 330] on b "imprinting" at bounding box center [598, 328] width 48 height 13
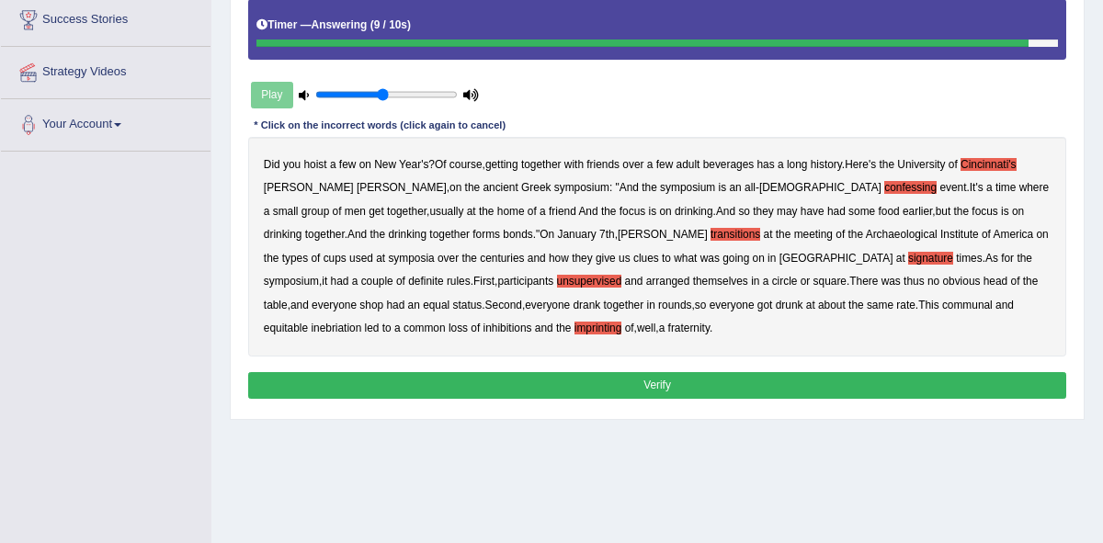
click at [633, 390] on button "Verify" at bounding box center [657, 385] width 819 height 27
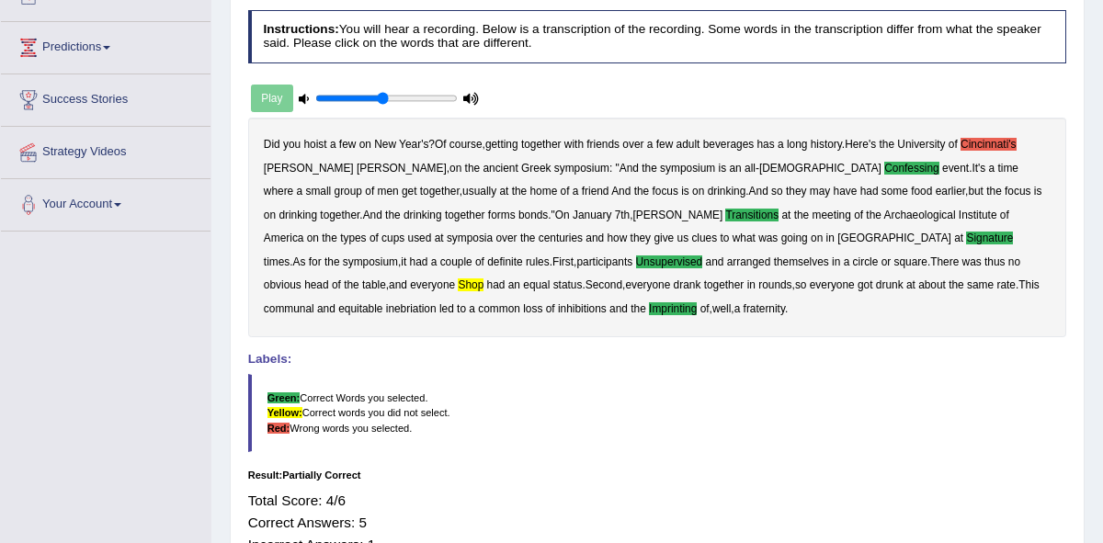
scroll to position [225, 0]
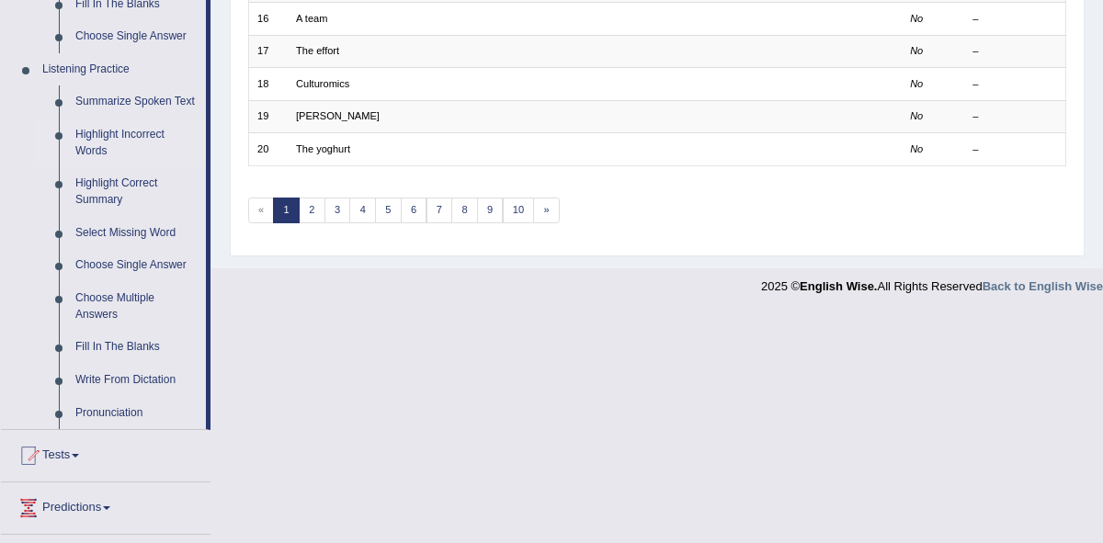
scroll to position [746, 0]
click at [123, 201] on link "Highlight Correct Summary" at bounding box center [136, 192] width 139 height 49
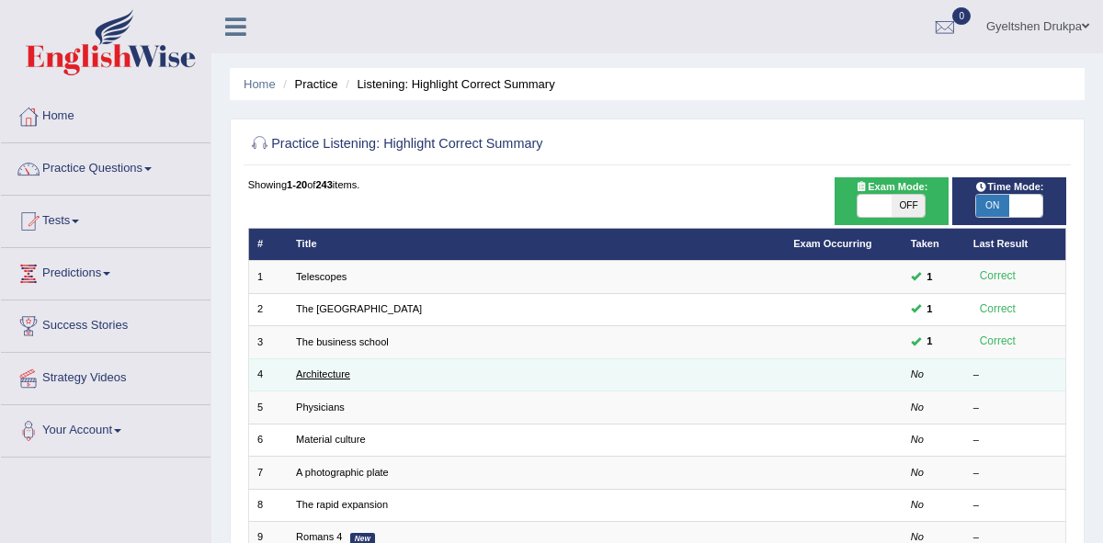
click at [331, 376] on link "Architecture" at bounding box center [323, 374] width 54 height 11
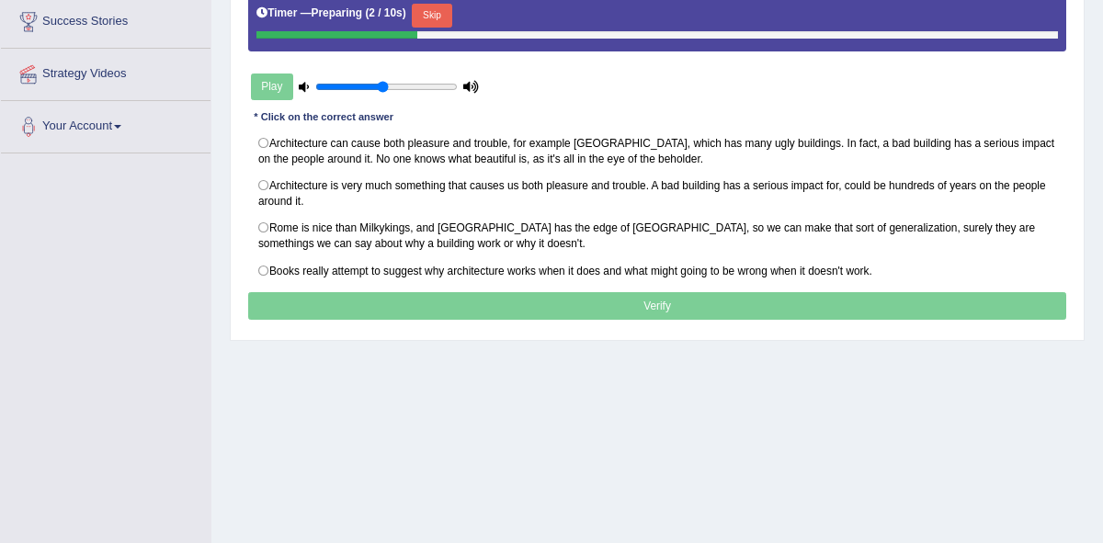
scroll to position [307, 0]
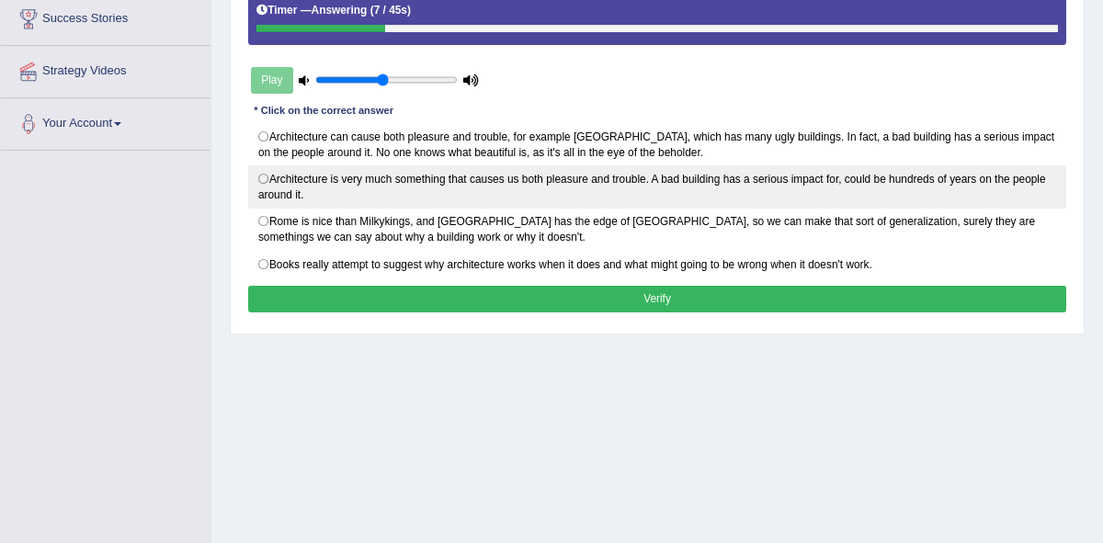
click at [262, 178] on label "Architecture is very much something that causes us both pleasure and trouble. A…" at bounding box center [657, 186] width 819 height 43
radio input "true"
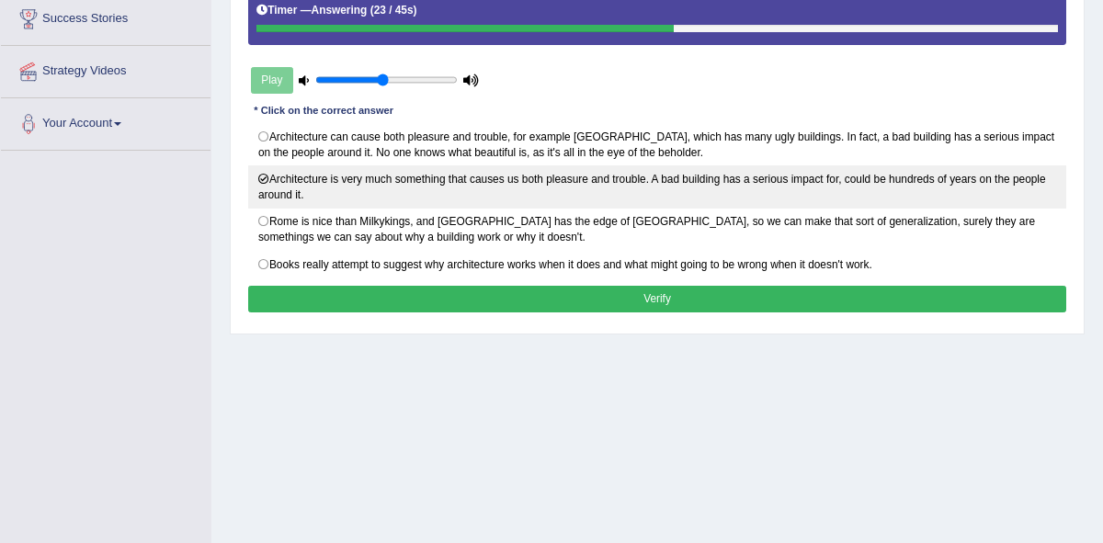
click at [265, 181] on label "Architecture is very much something that causes us both pleasure and trouble. A…" at bounding box center [657, 186] width 819 height 43
click at [264, 177] on label "Architecture is very much something that causes us both pleasure and trouble. A…" at bounding box center [657, 186] width 819 height 43
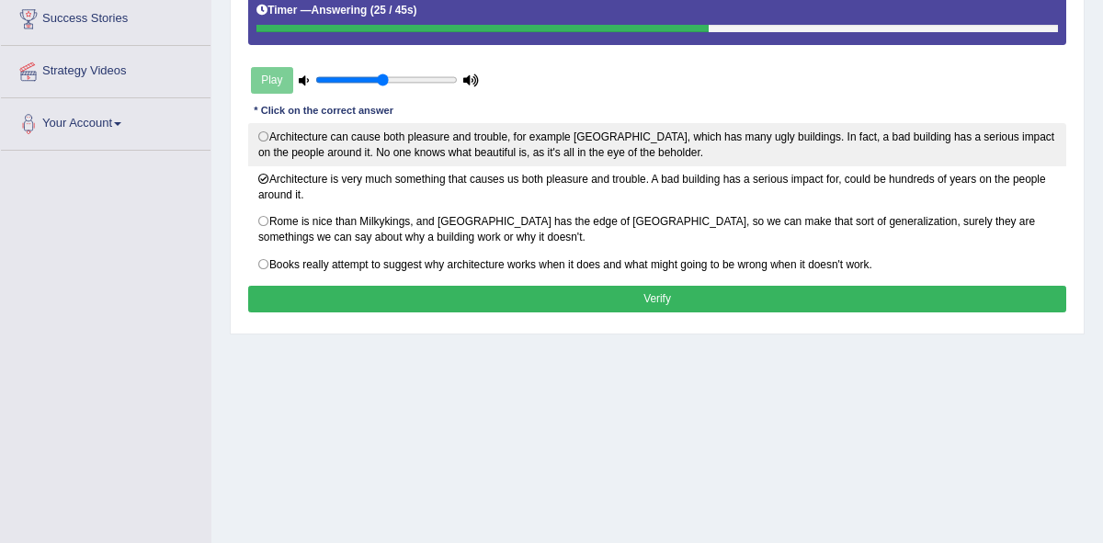
click at [266, 134] on label "Architecture can cause both pleasure and trouble, for example [GEOGRAPHIC_DATA]…" at bounding box center [657, 144] width 819 height 43
radio input "true"
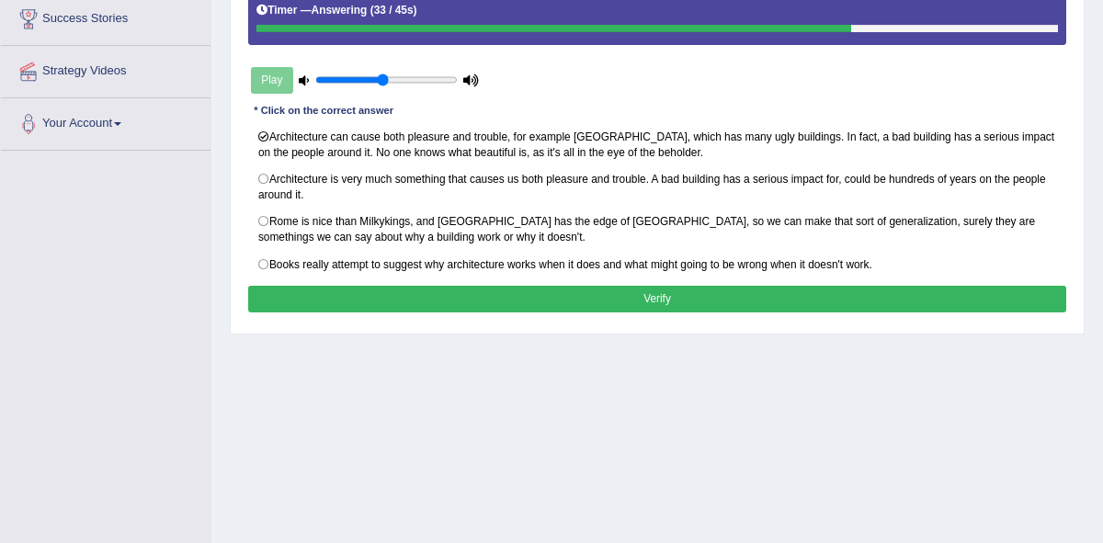
click at [675, 301] on button "Verify" at bounding box center [657, 299] width 819 height 27
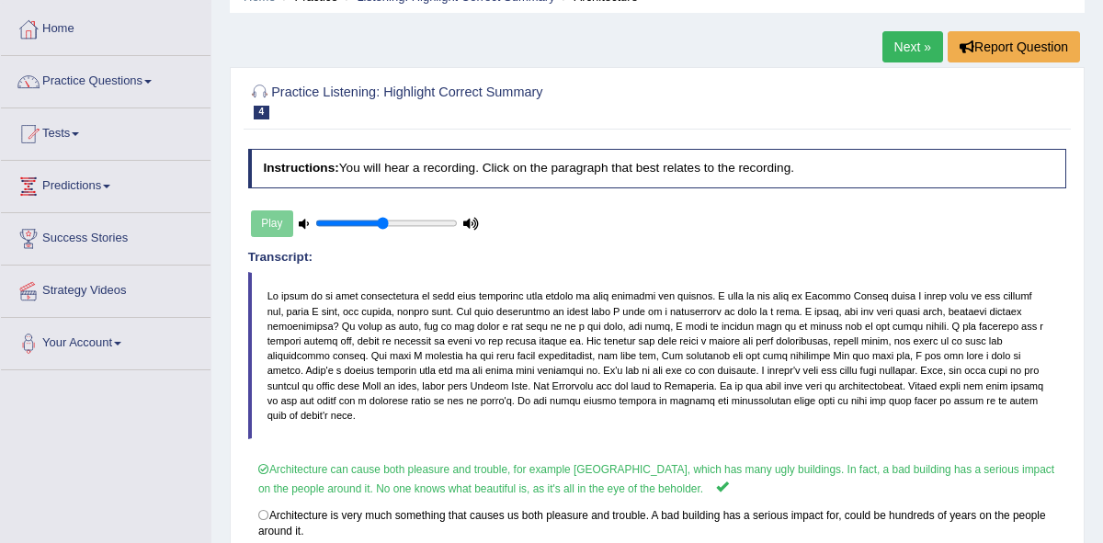
scroll to position [85, 0]
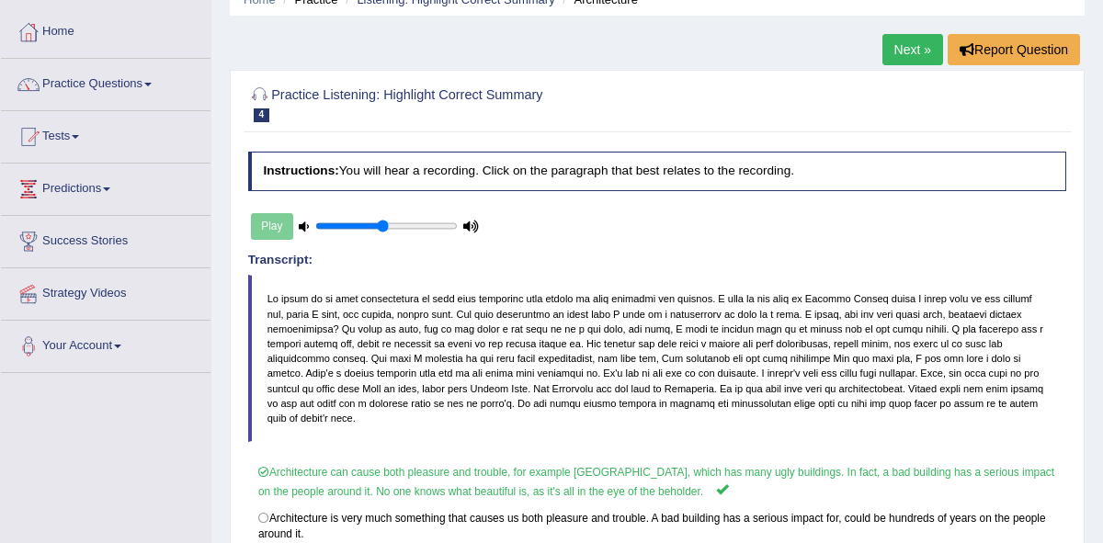
click at [158, 80] on link "Practice Questions" at bounding box center [106, 82] width 210 height 46
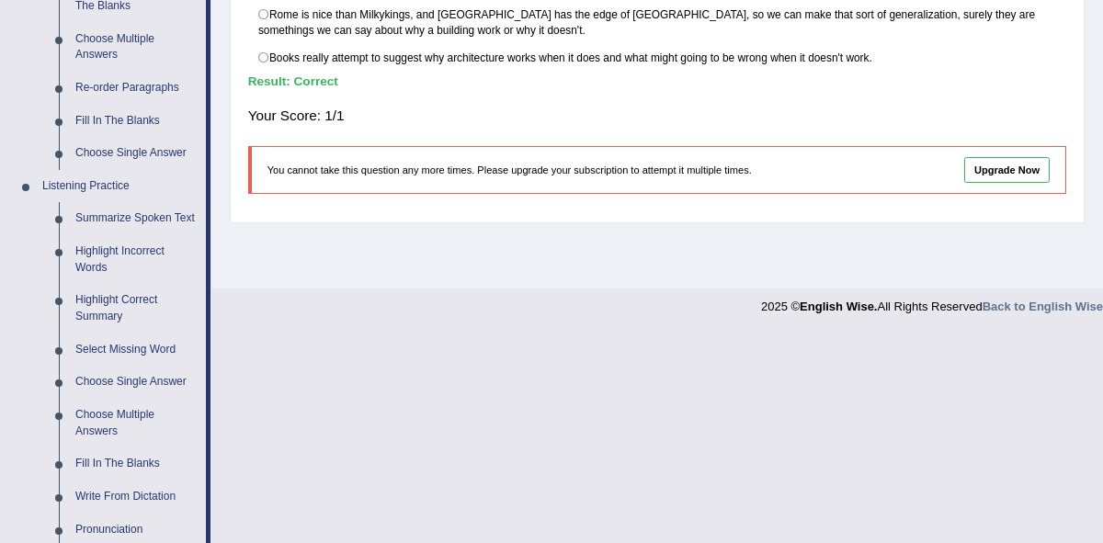
scroll to position [631, 0]
click at [137, 429] on link "Choose Multiple Answers" at bounding box center [136, 422] width 139 height 49
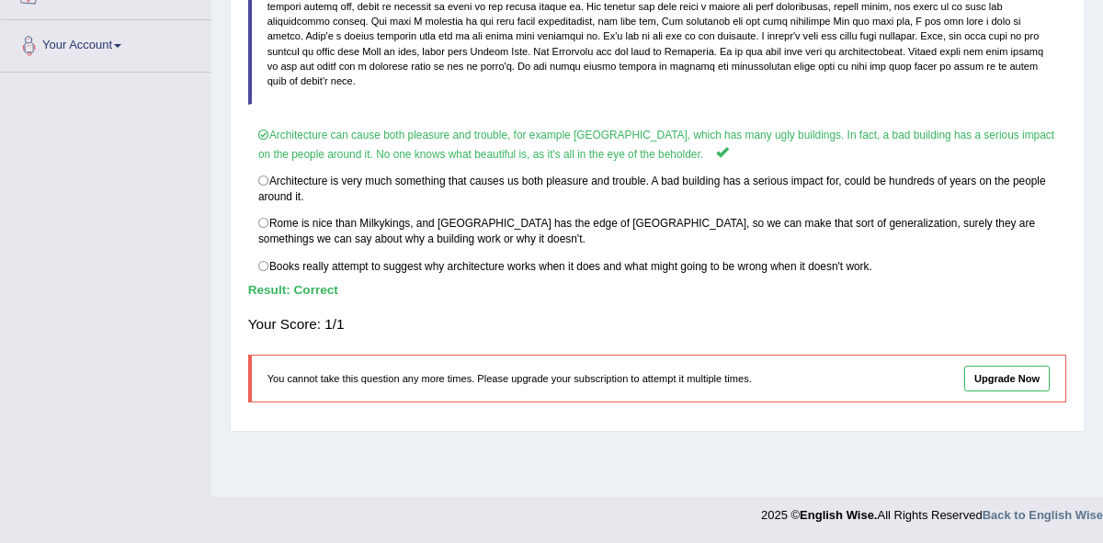
scroll to position [229, 0]
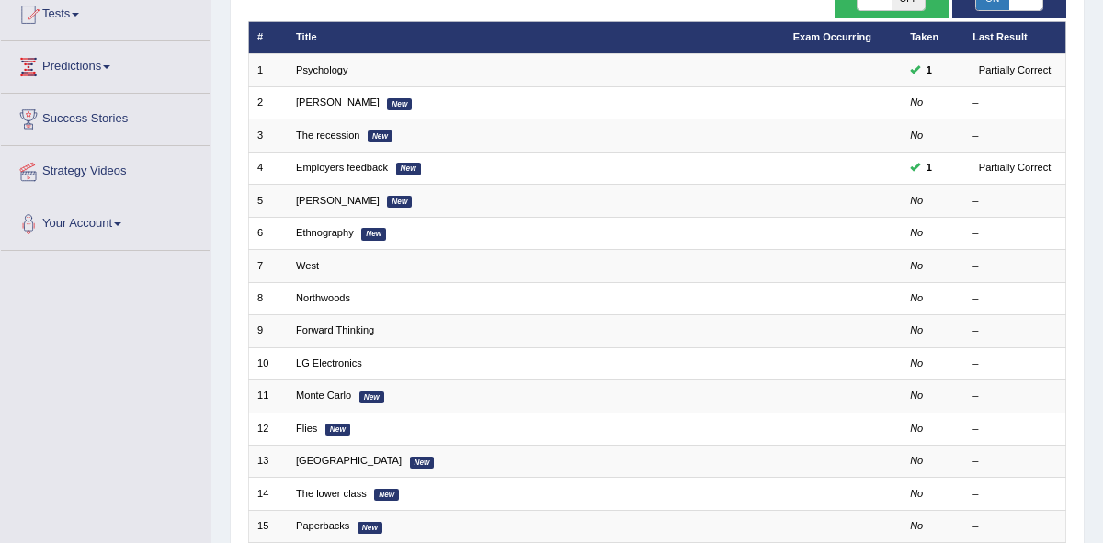
scroll to position [208, 0]
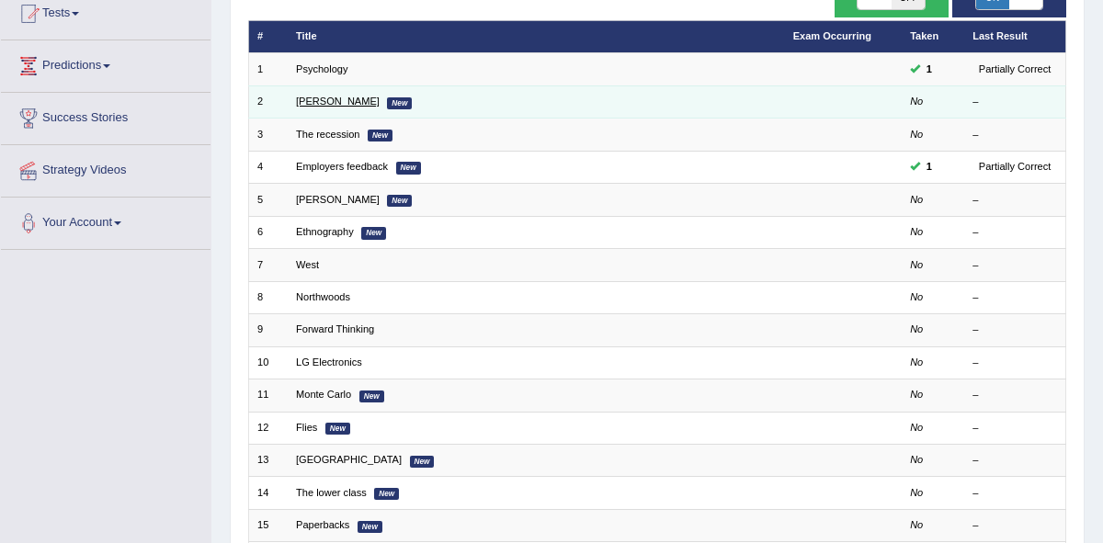
click at [311, 100] on link "Jodie" at bounding box center [338, 101] width 84 height 11
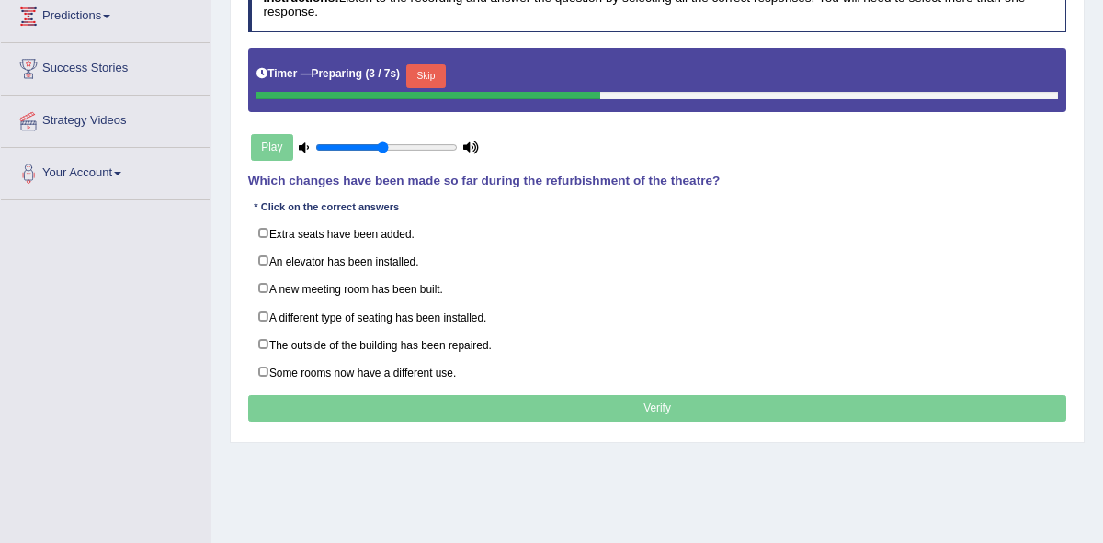
scroll to position [260, 0]
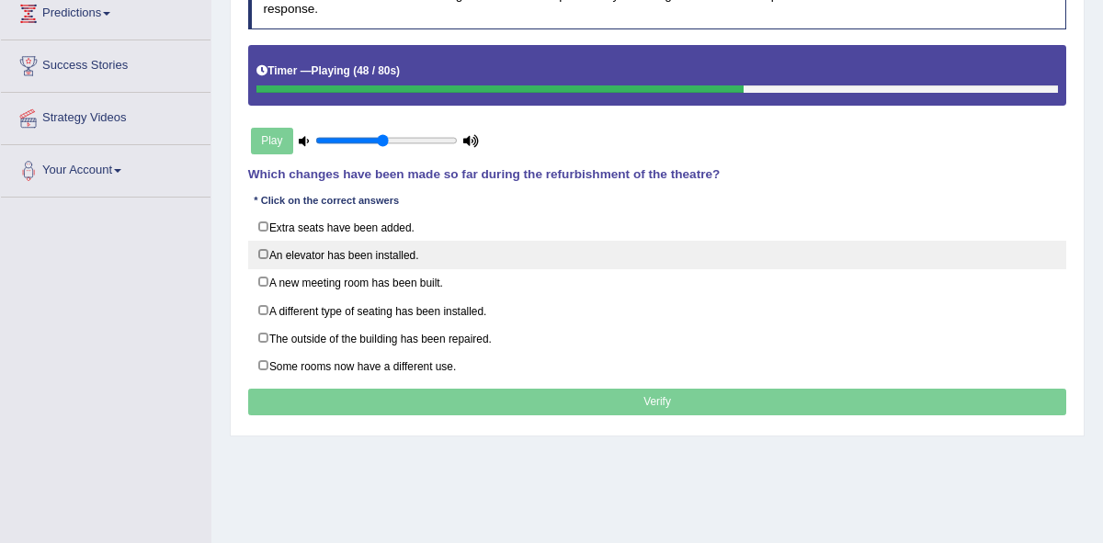
click at [264, 254] on label "An elevator has been installed." at bounding box center [657, 255] width 819 height 28
checkbox input "true"
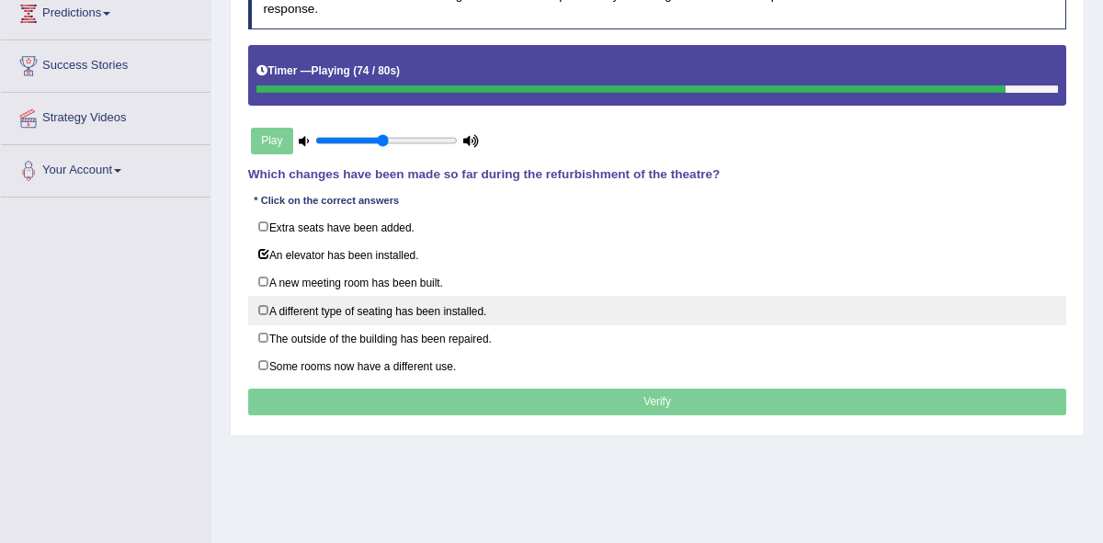
click at [264, 309] on label "A different type of seating has been installed." at bounding box center [657, 310] width 819 height 28
checkbox input "true"
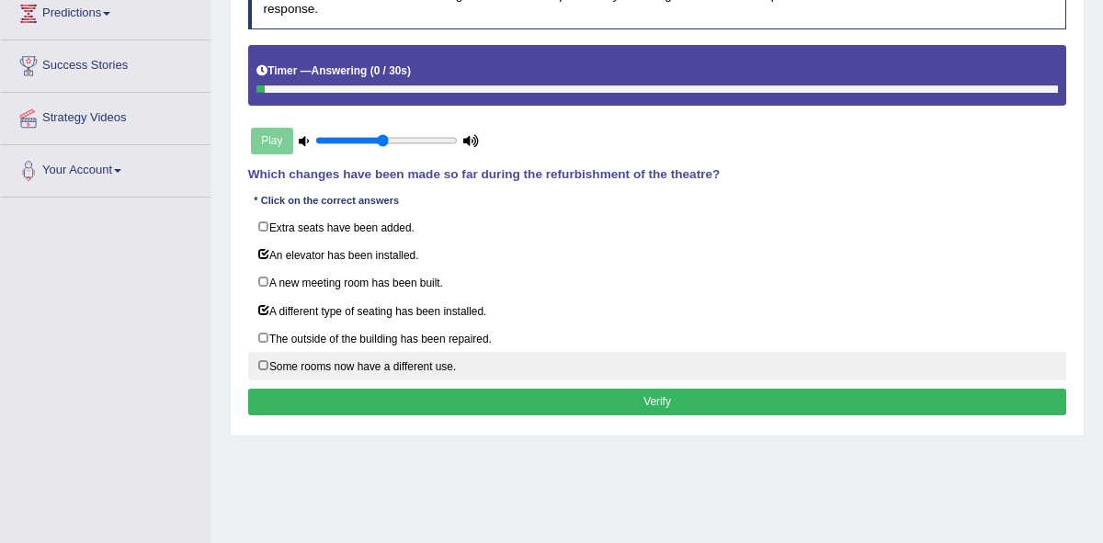
click at [265, 364] on label "Some rooms now have a different use." at bounding box center [657, 366] width 819 height 28
checkbox input "true"
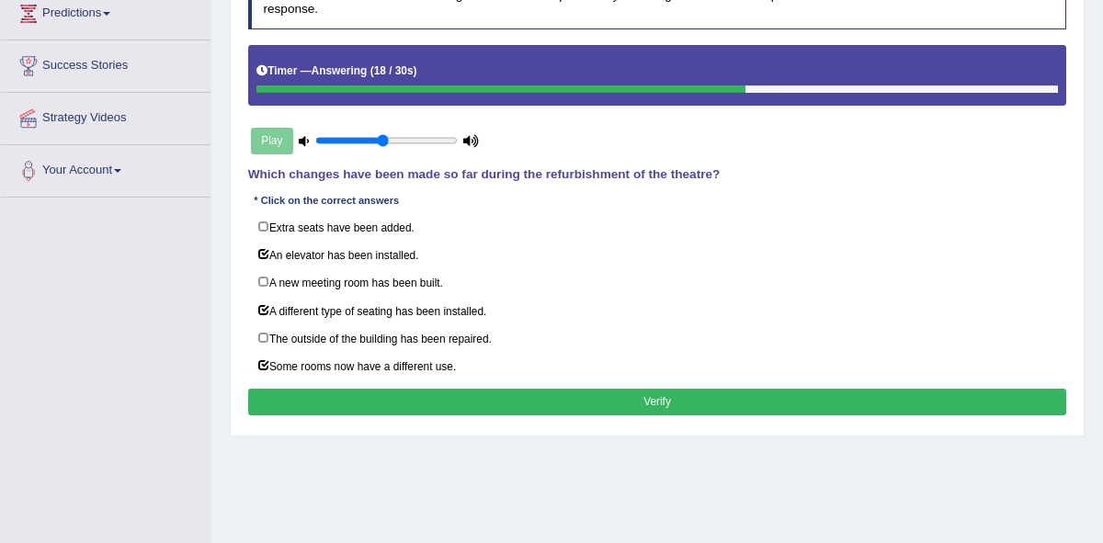
click at [670, 403] on button "Verify" at bounding box center [657, 402] width 819 height 27
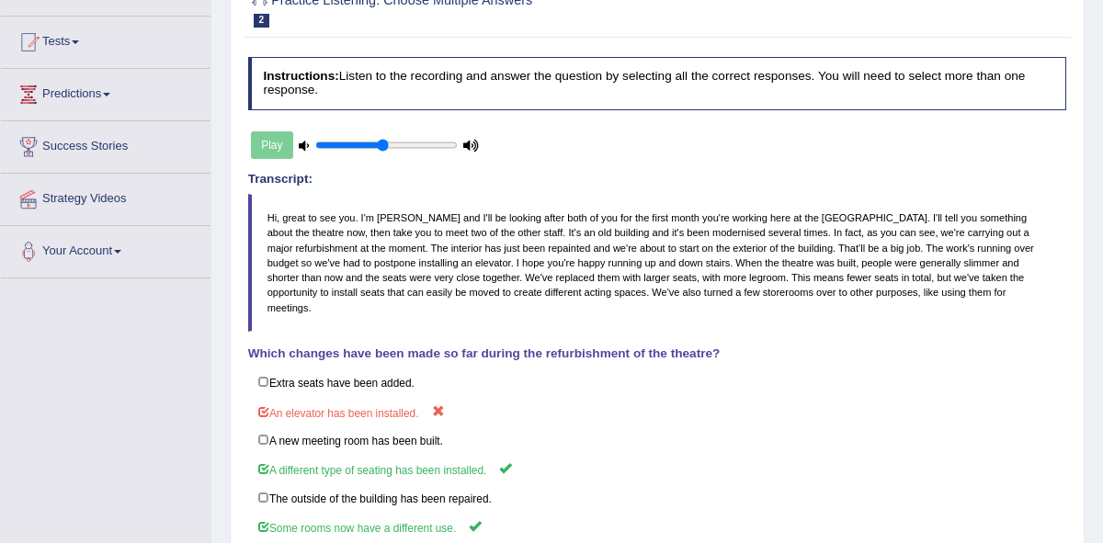
scroll to position [126, 0]
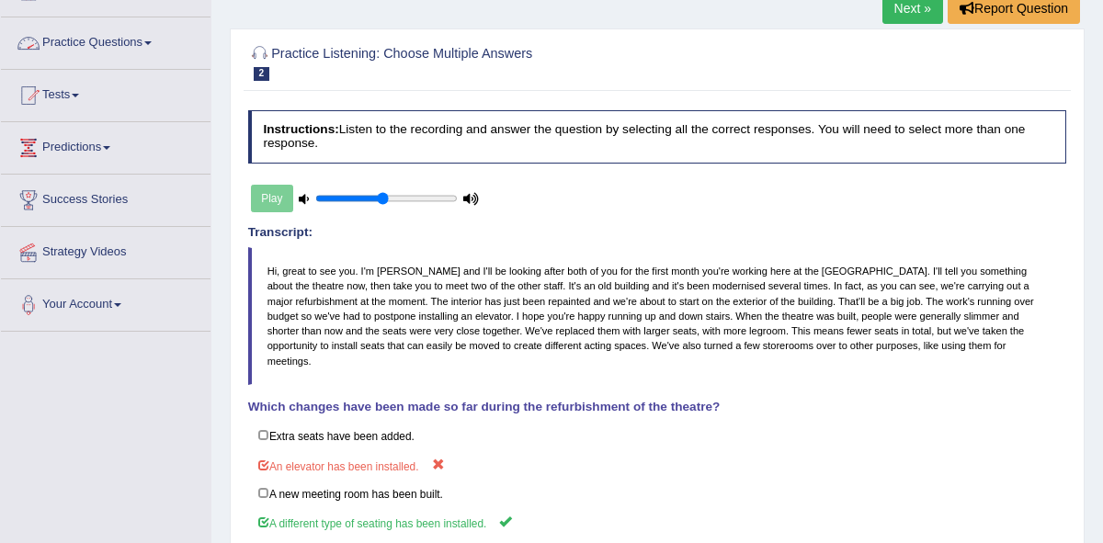
click at [158, 40] on link "Practice Questions" at bounding box center [106, 40] width 210 height 46
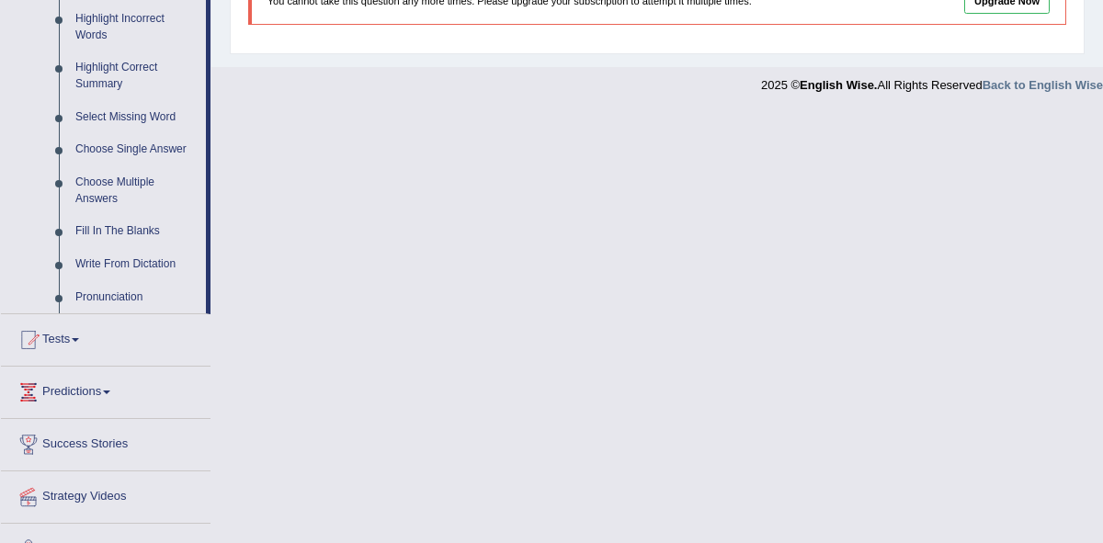
scroll to position [870, 0]
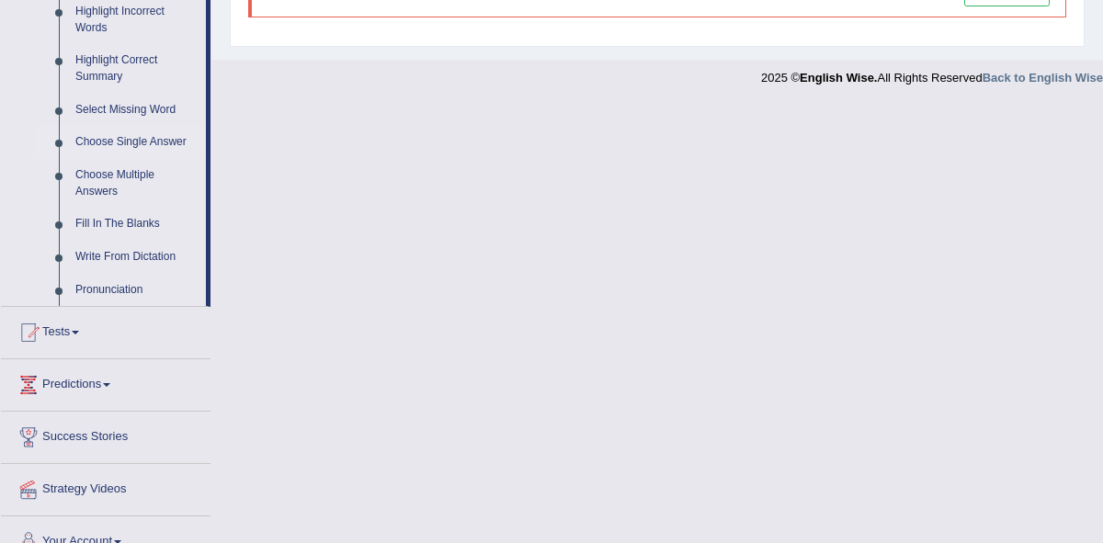
click at [142, 159] on link "Choose Single Answer" at bounding box center [136, 142] width 139 height 33
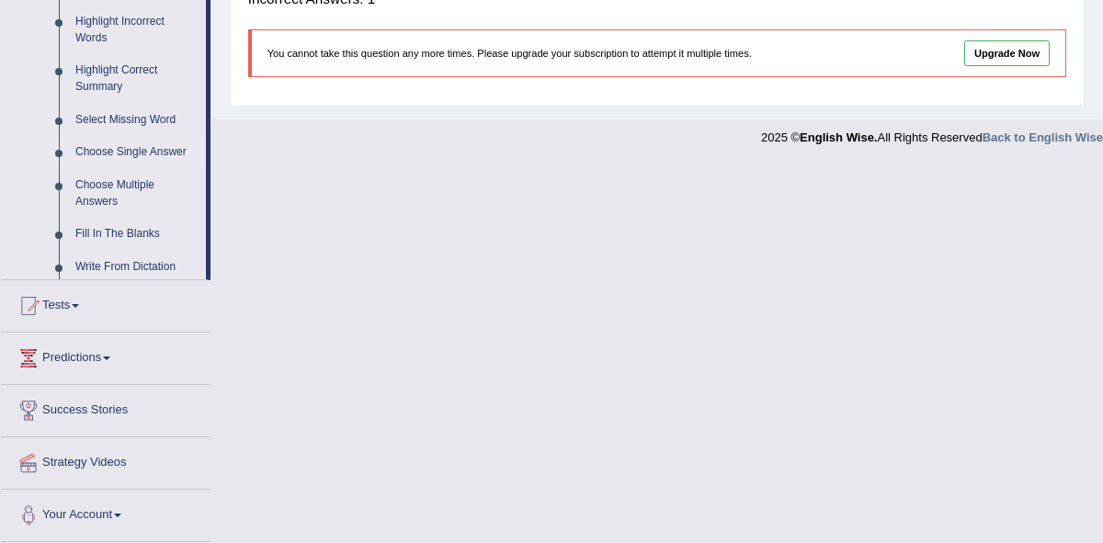
scroll to position [433, 0]
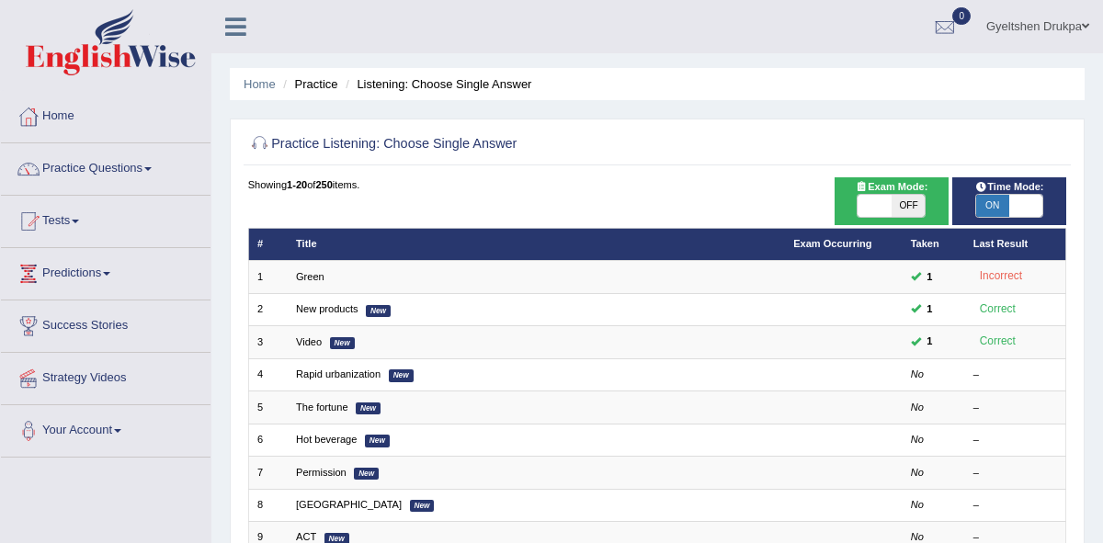
click at [358, 377] on link "Rapid urbanization" at bounding box center [338, 374] width 85 height 11
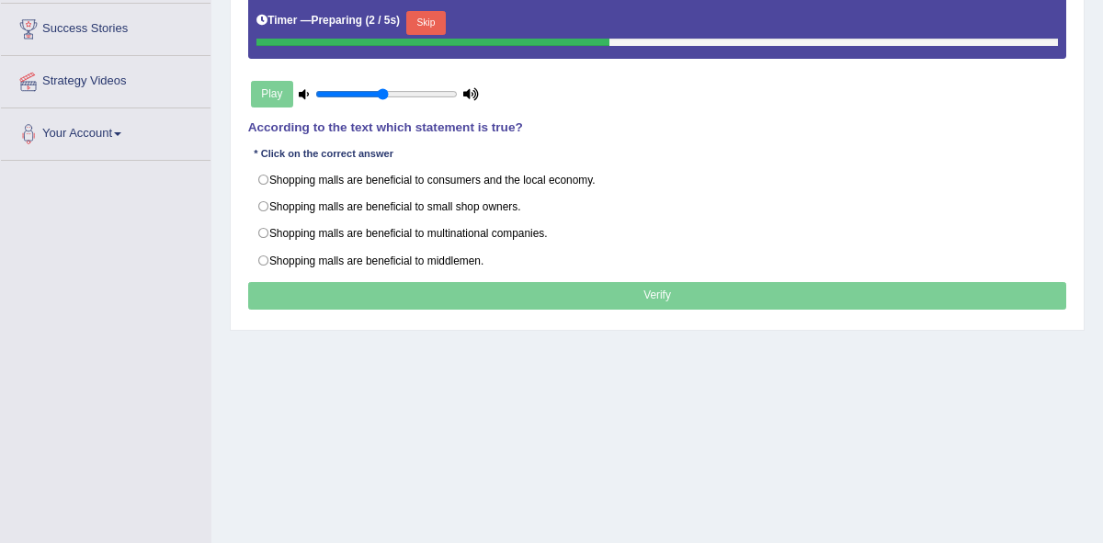
scroll to position [298, 0]
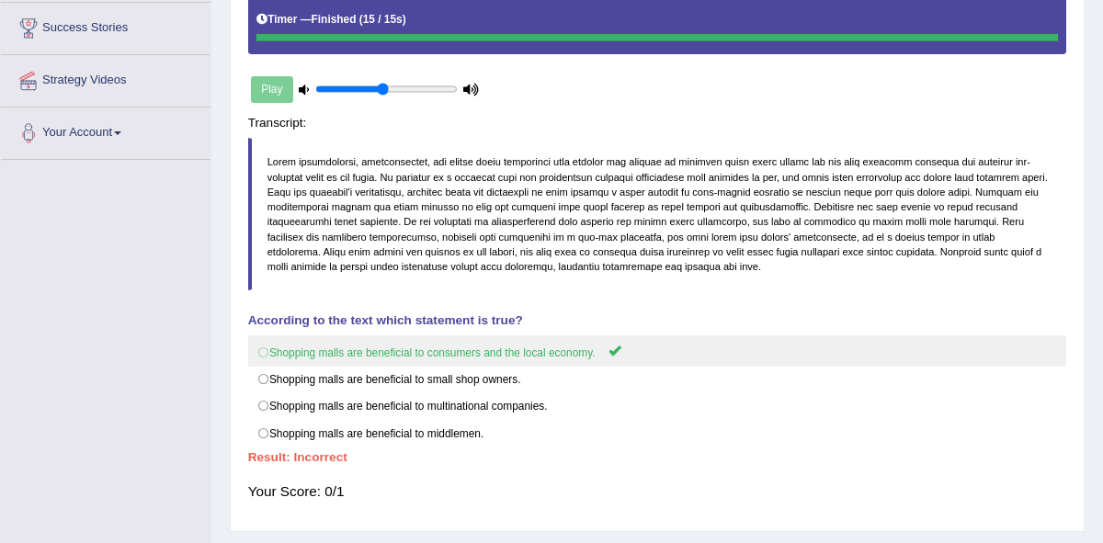
click at [266, 189] on div "Instructions: Listen to the recording and answer the multiple-choice question b…" at bounding box center [657, 227] width 826 height 592
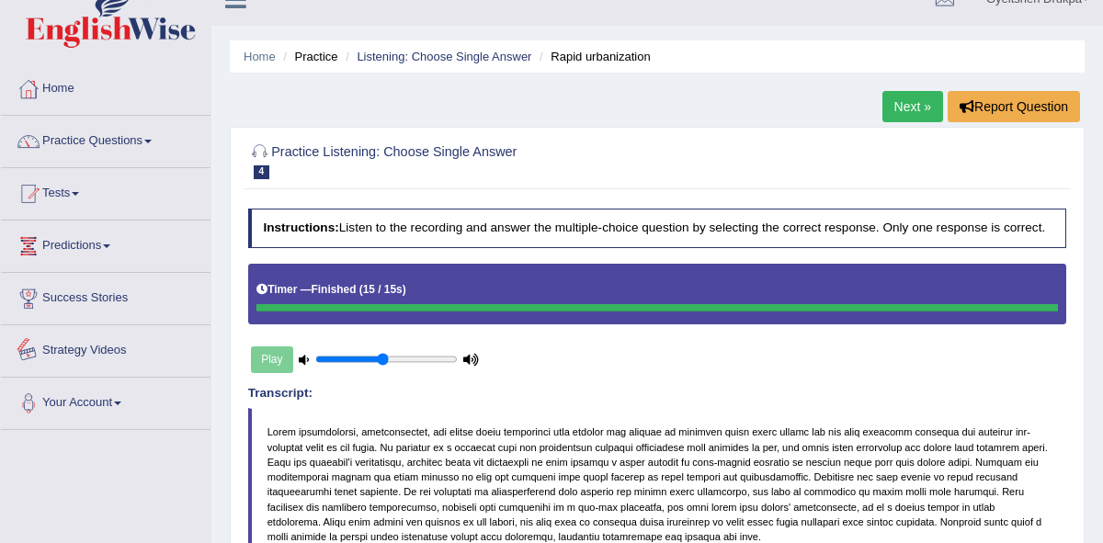
scroll to position [0, 0]
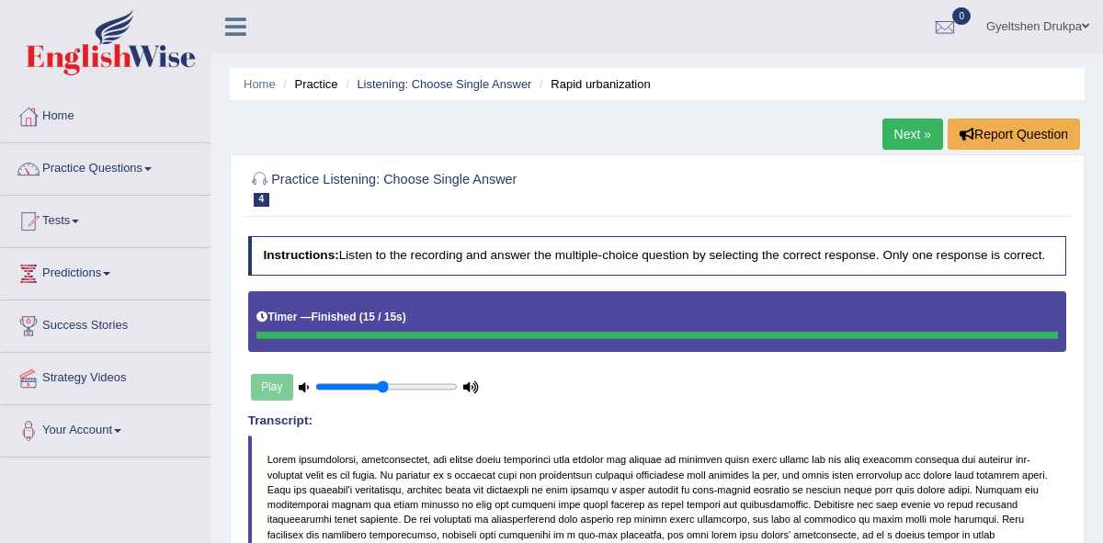
click at [914, 135] on link "Next »" at bounding box center [912, 134] width 61 height 31
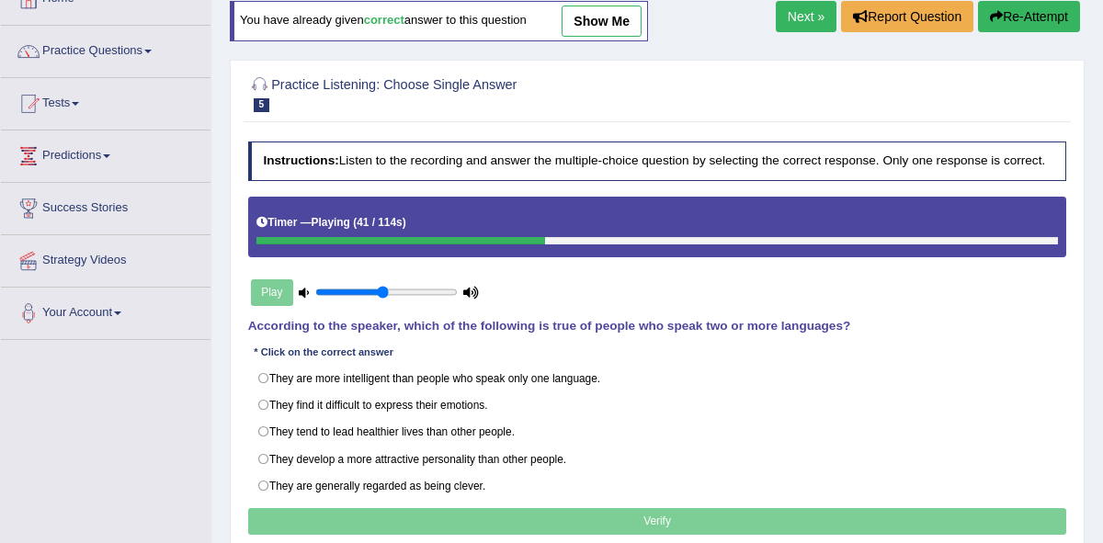
scroll to position [85, 0]
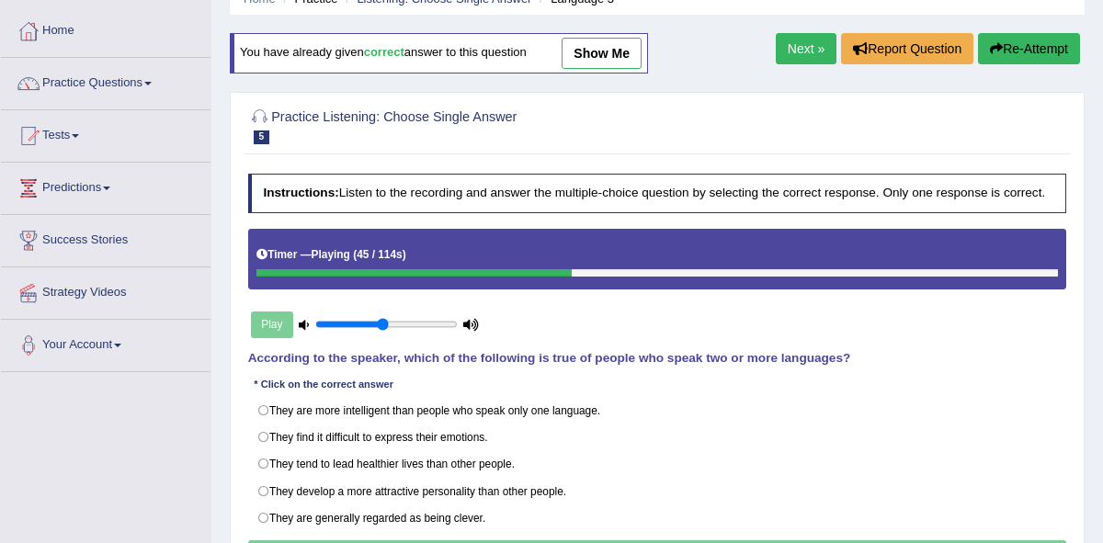
click at [801, 53] on link "Next »" at bounding box center [806, 48] width 61 height 31
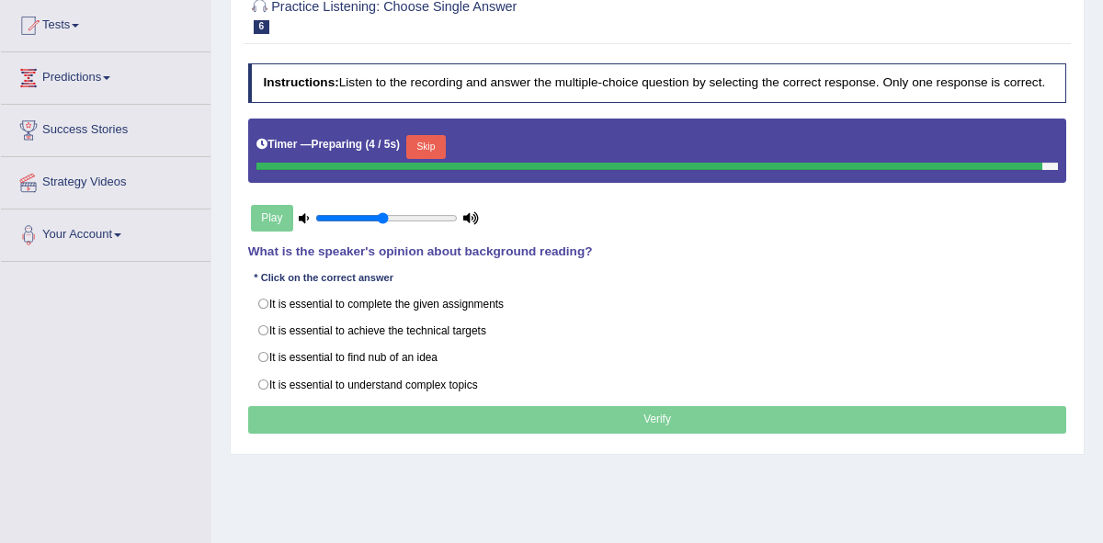
scroll to position [210, 0]
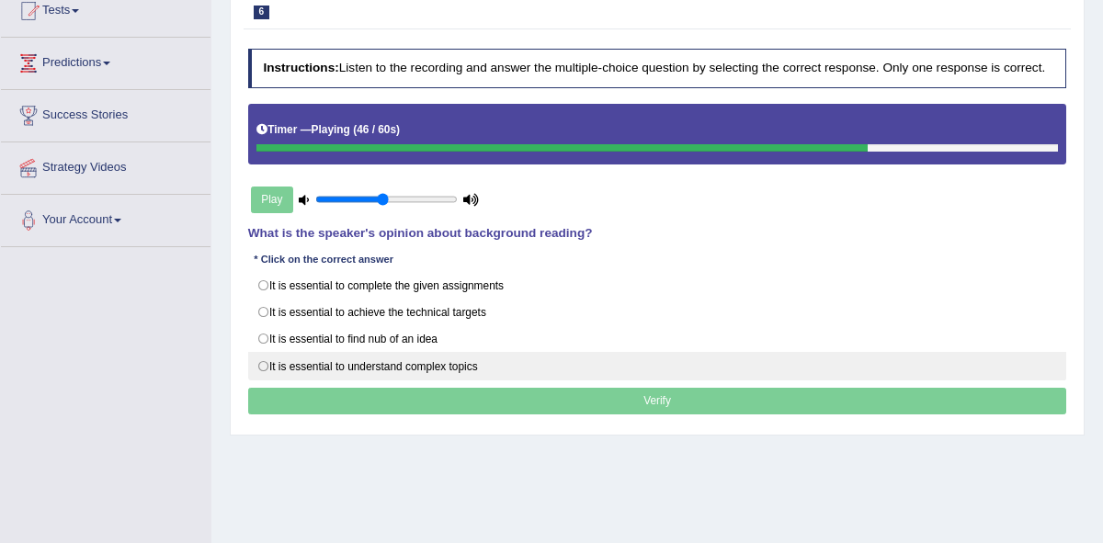
click at [267, 380] on label "It is essential to understand complex topics" at bounding box center [657, 366] width 819 height 28
radio input "true"
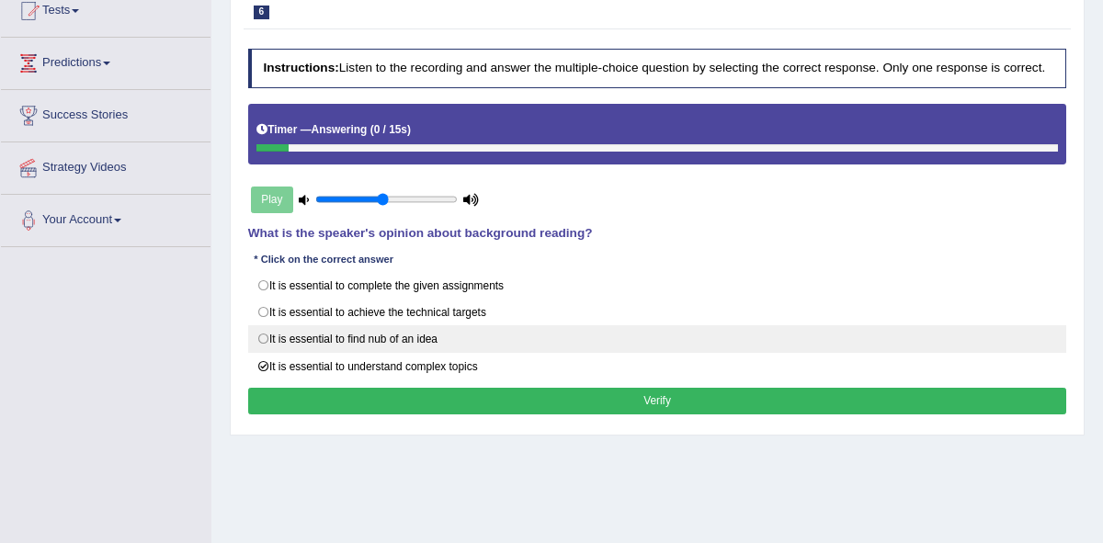
click at [268, 353] on label "It is essential to find nub of an idea" at bounding box center [657, 339] width 819 height 28
radio input "true"
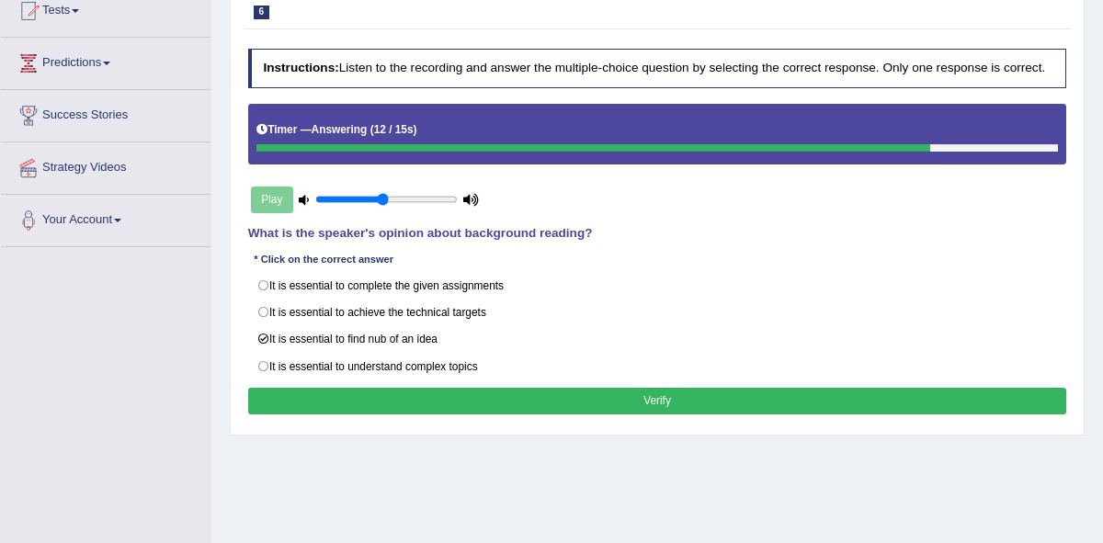
click at [576, 414] on button "Verify" at bounding box center [657, 401] width 819 height 27
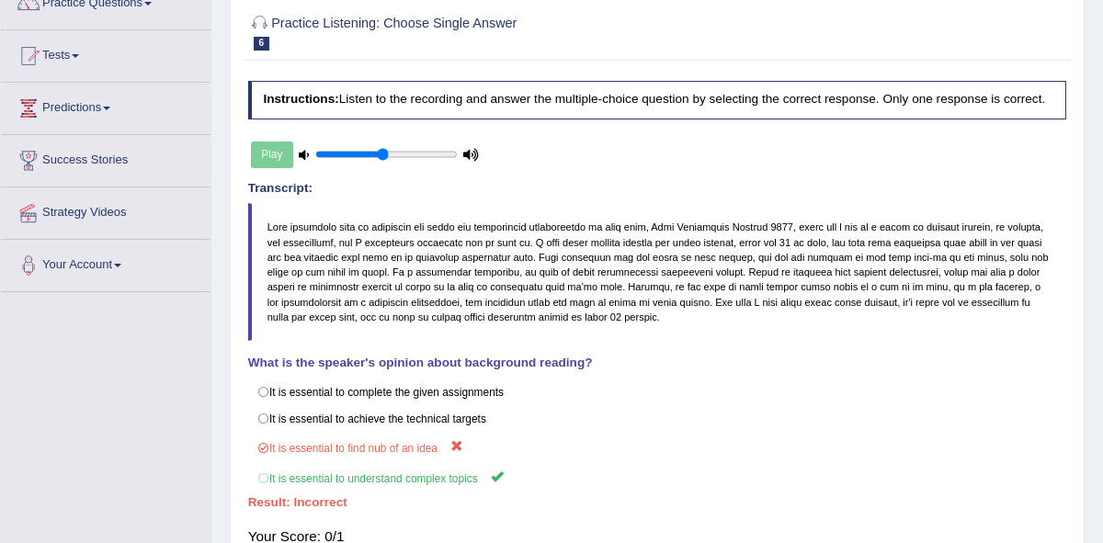
scroll to position [0, 0]
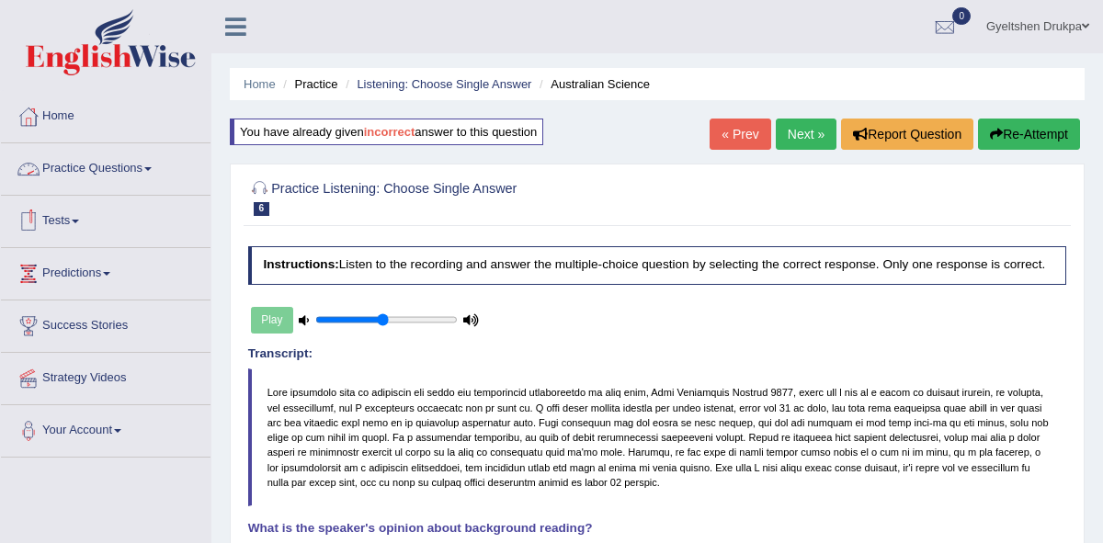
click at [152, 167] on span at bounding box center [147, 169] width 7 height 4
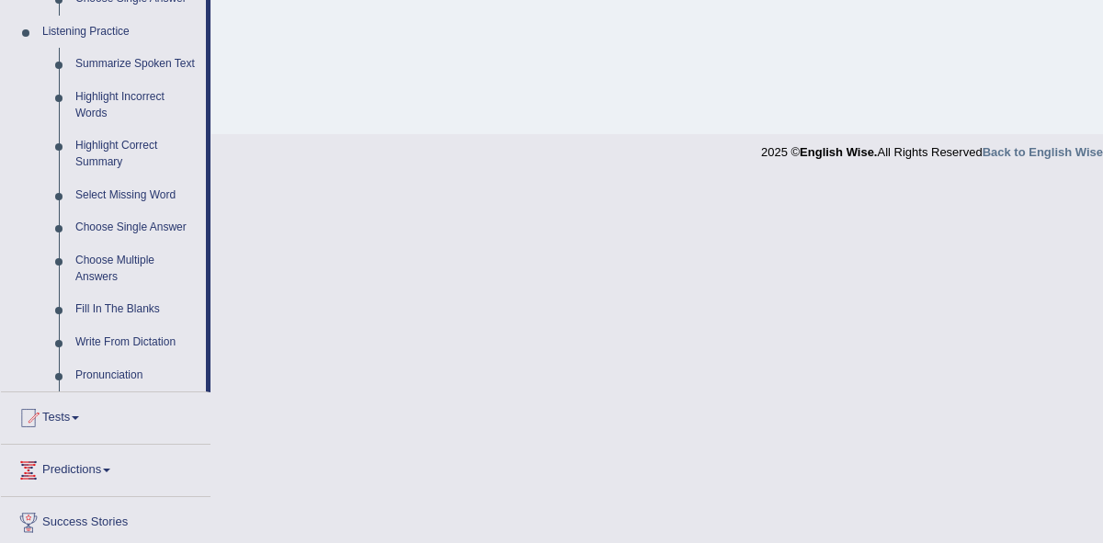
scroll to position [792, 0]
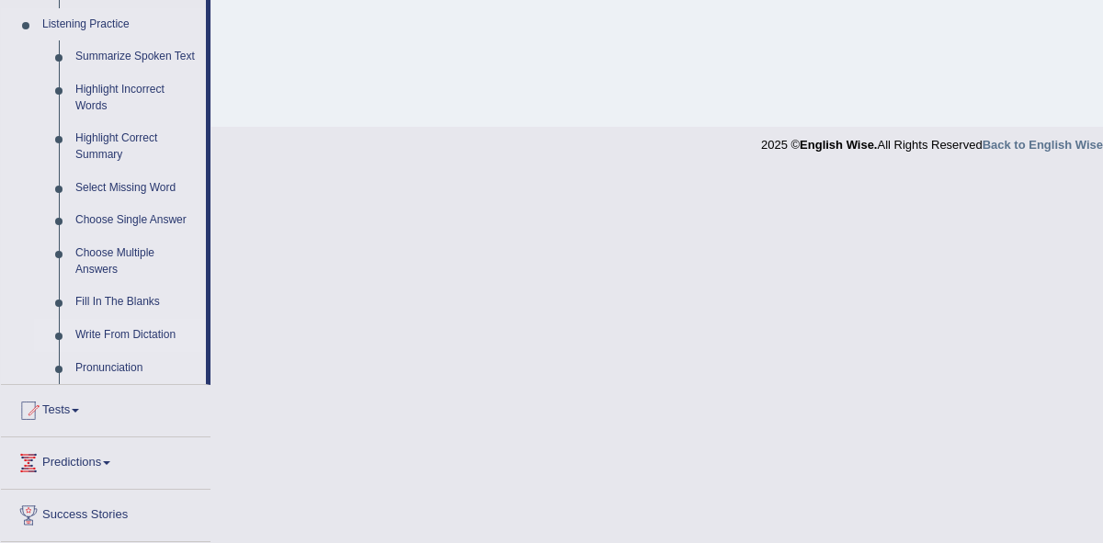
click at [153, 349] on link "Write From Dictation" at bounding box center [136, 335] width 139 height 33
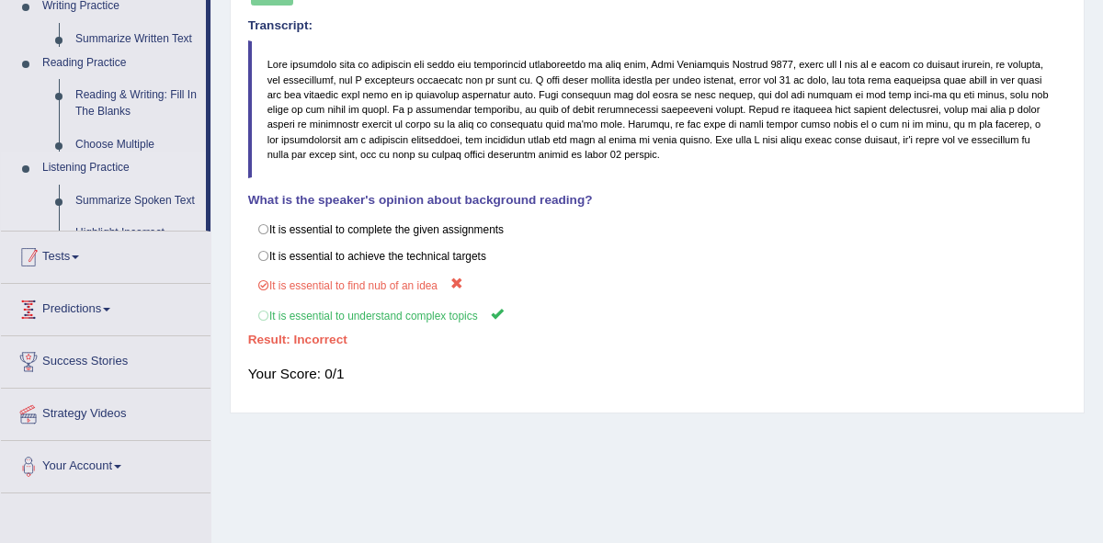
scroll to position [213, 0]
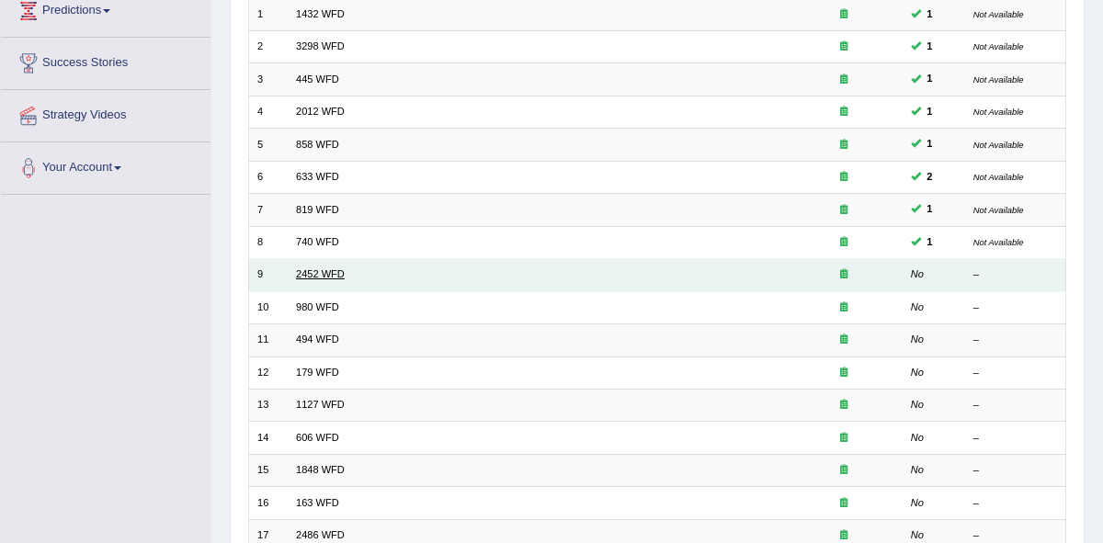
click at [322, 273] on link "2452 WFD" at bounding box center [320, 273] width 49 height 11
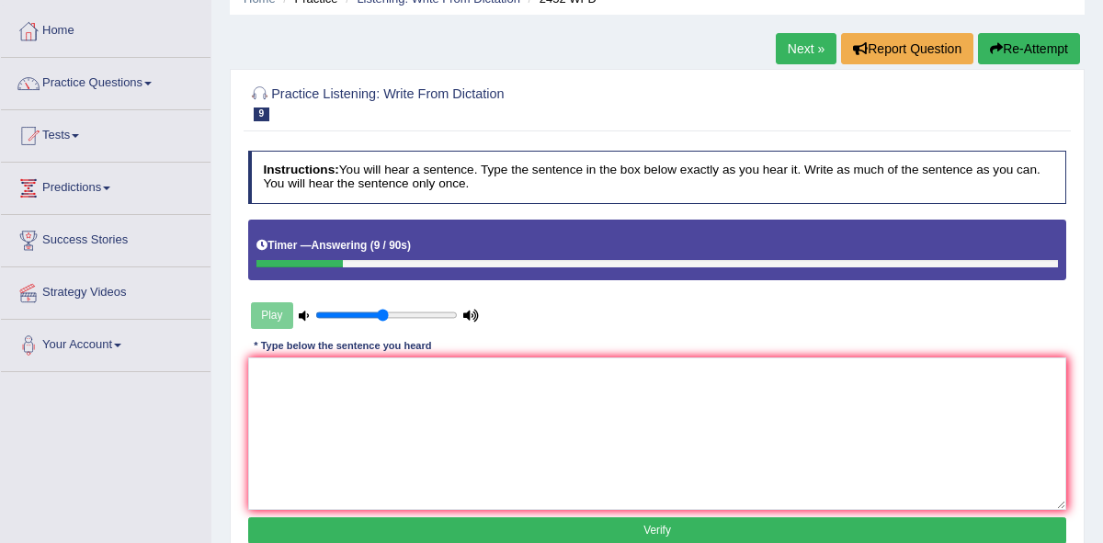
scroll to position [85, 0]
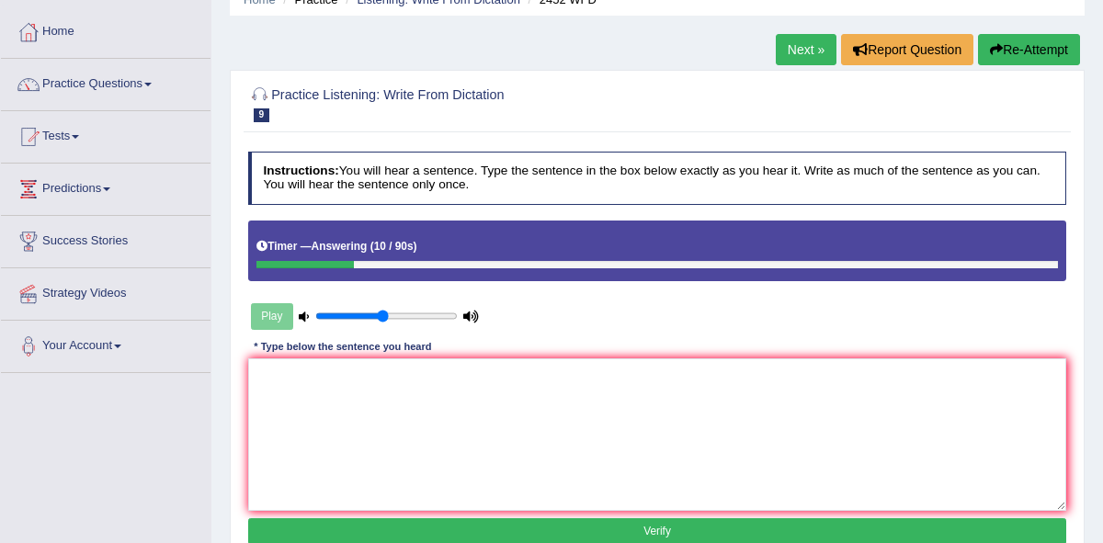
click at [799, 45] on link "Next »" at bounding box center [806, 49] width 61 height 31
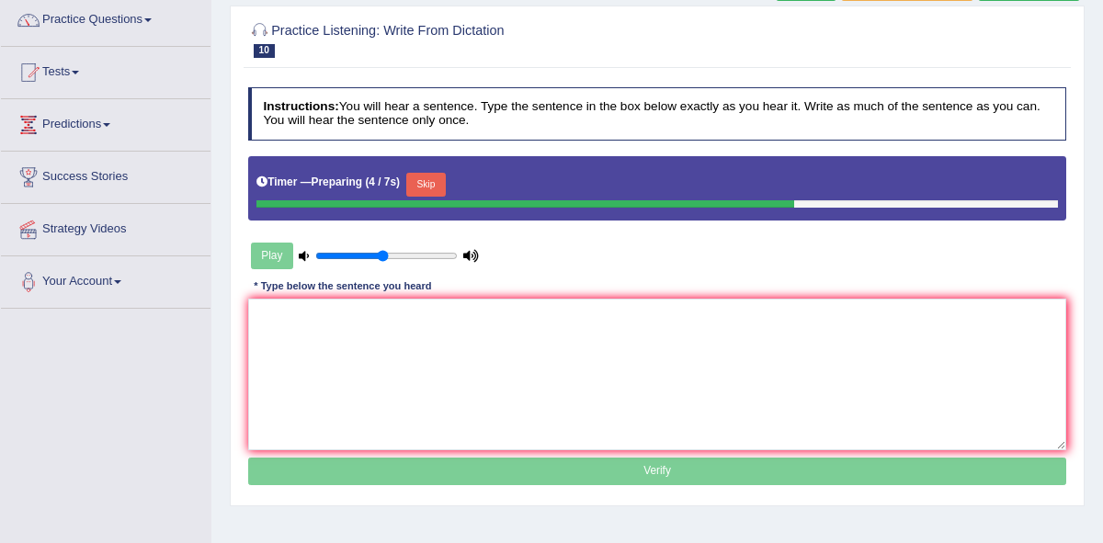
scroll to position [159, 0]
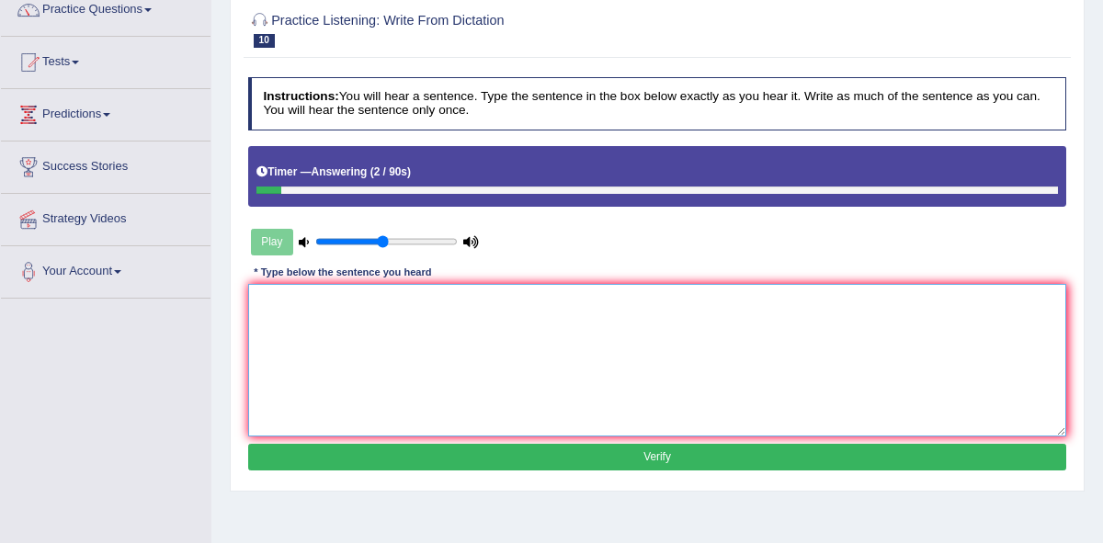
click at [394, 333] on textarea at bounding box center [657, 360] width 819 height 152
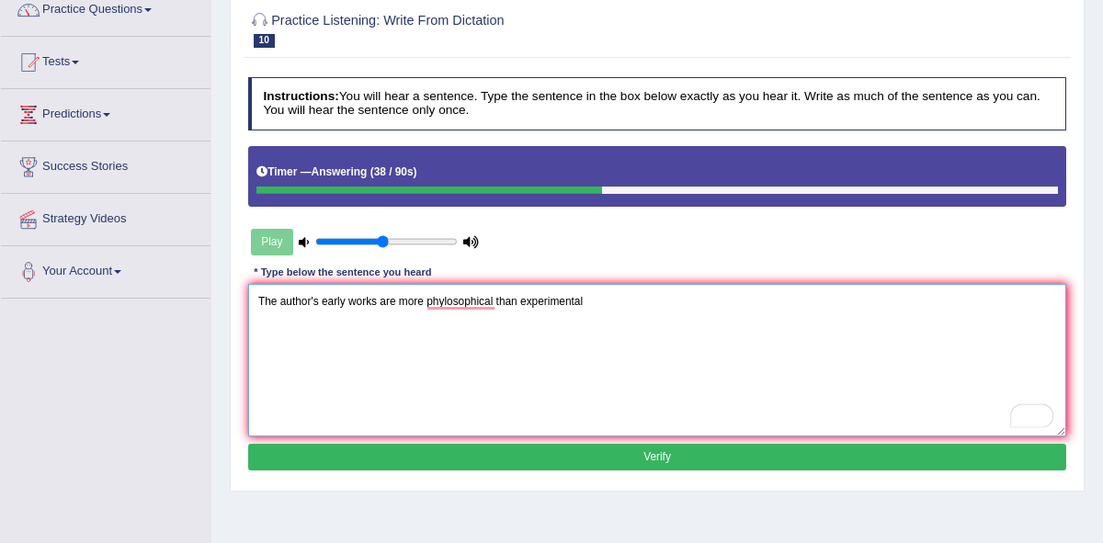
click at [490, 346] on textarea "The author's early works are more phylosophical than experimental" at bounding box center [657, 360] width 819 height 152
click at [496, 310] on textarea "The author's early works are more phylosophical than experimental." at bounding box center [657, 360] width 819 height 152
click at [379, 307] on textarea "The author's early works are more phylosophical than experimental." at bounding box center [657, 360] width 819 height 152
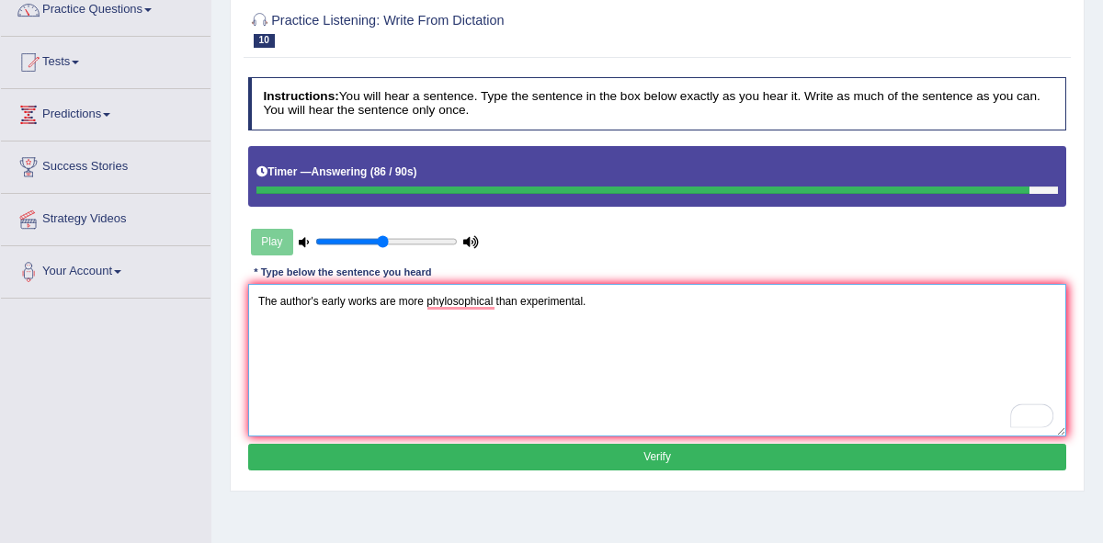
type textarea "The author's early works are more phylosophical than experimental."
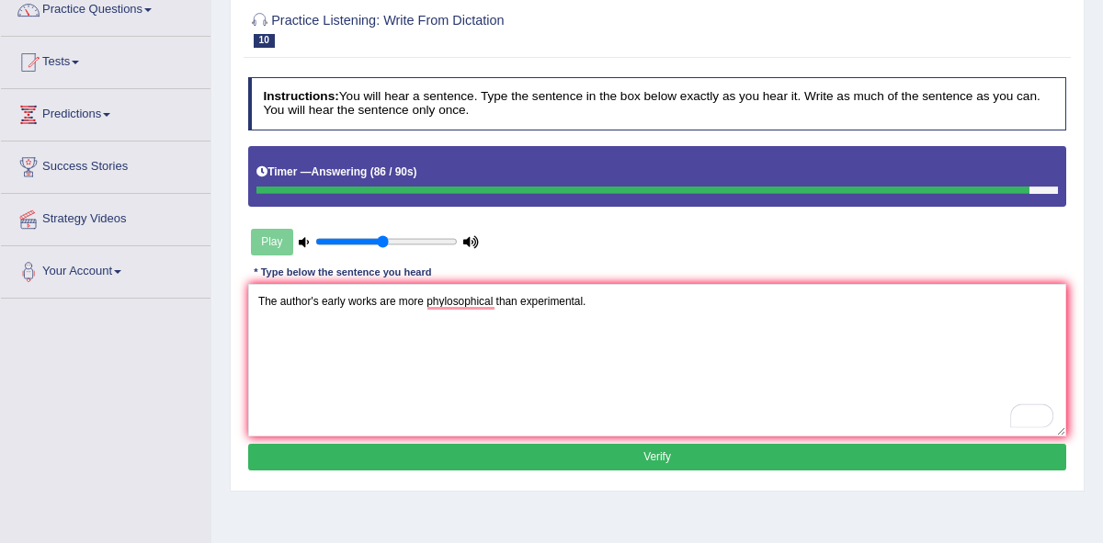
click at [653, 457] on button "Verify" at bounding box center [657, 457] width 819 height 27
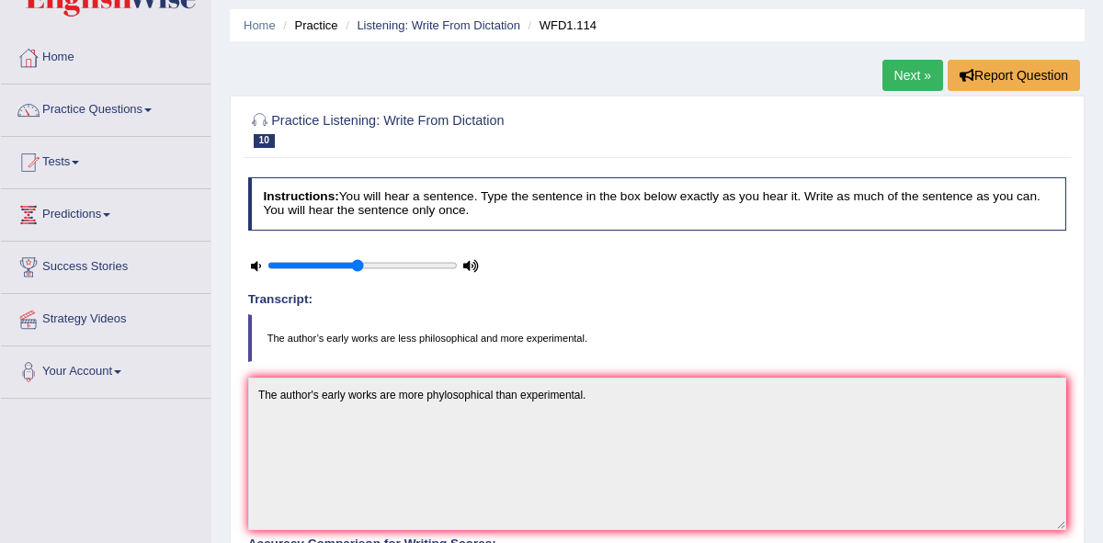
scroll to position [54, 0]
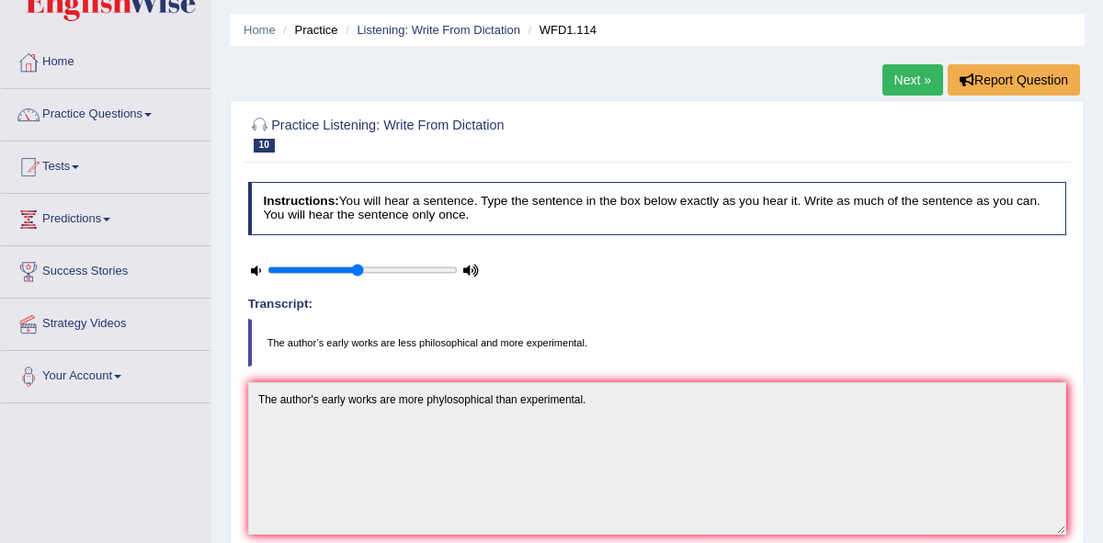
click at [898, 81] on link "Next »" at bounding box center [912, 79] width 61 height 31
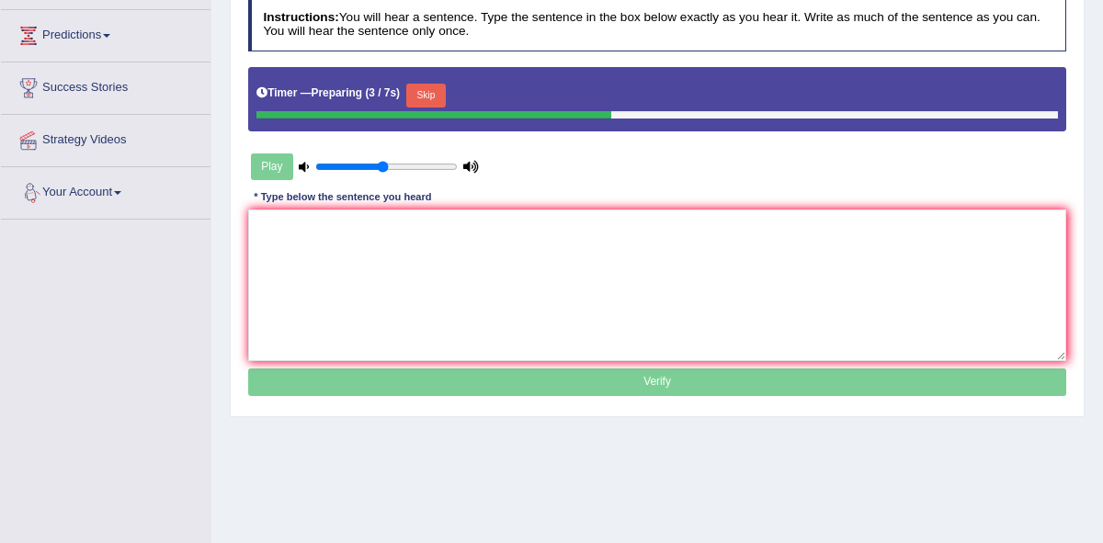
scroll to position [238, 0]
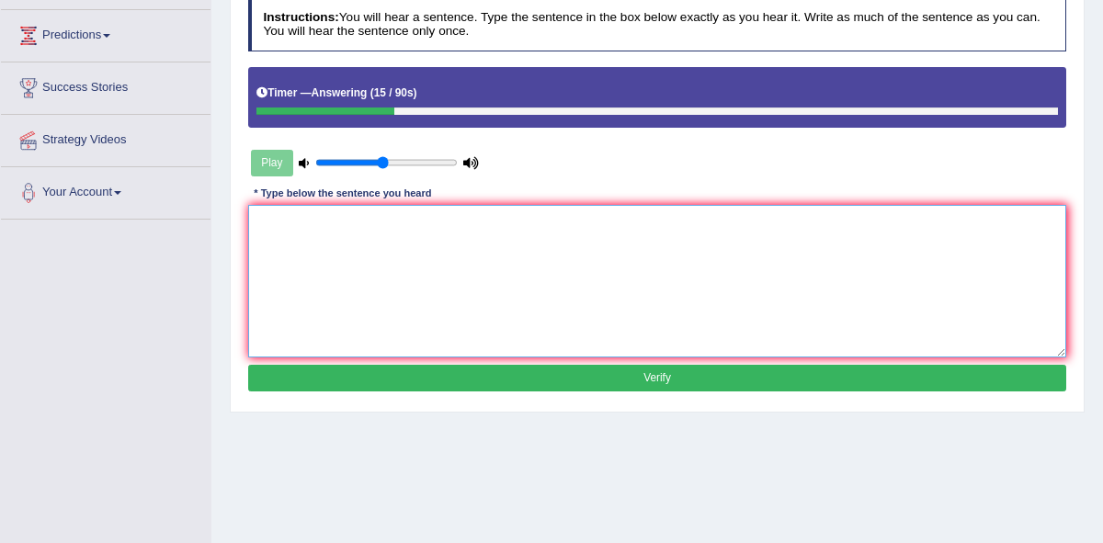
click at [323, 255] on textarea at bounding box center [657, 281] width 819 height 152
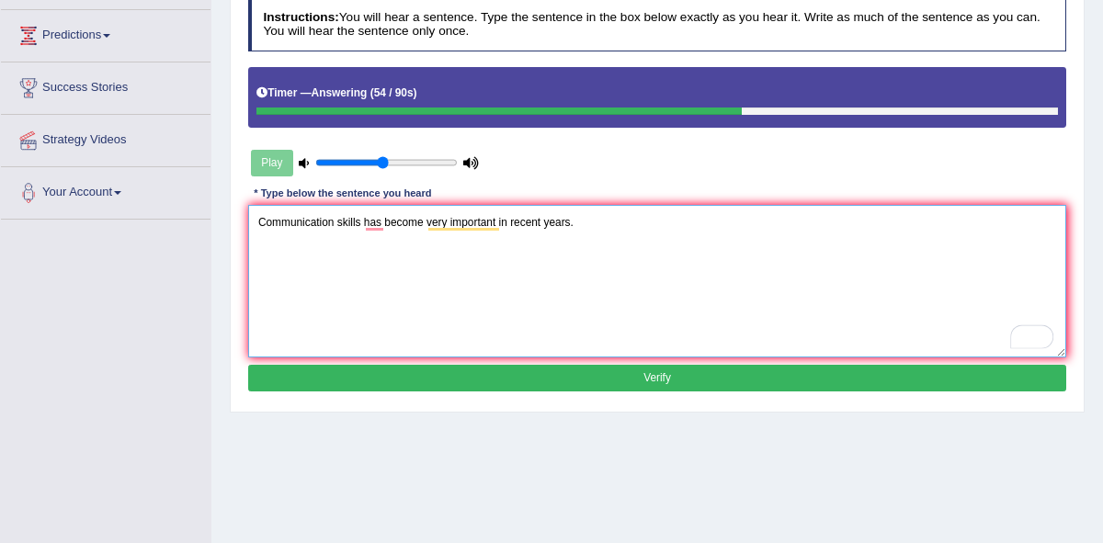
type textarea "Communication skills has become very important in recent years."
click at [619, 381] on button "Verify" at bounding box center [657, 378] width 819 height 27
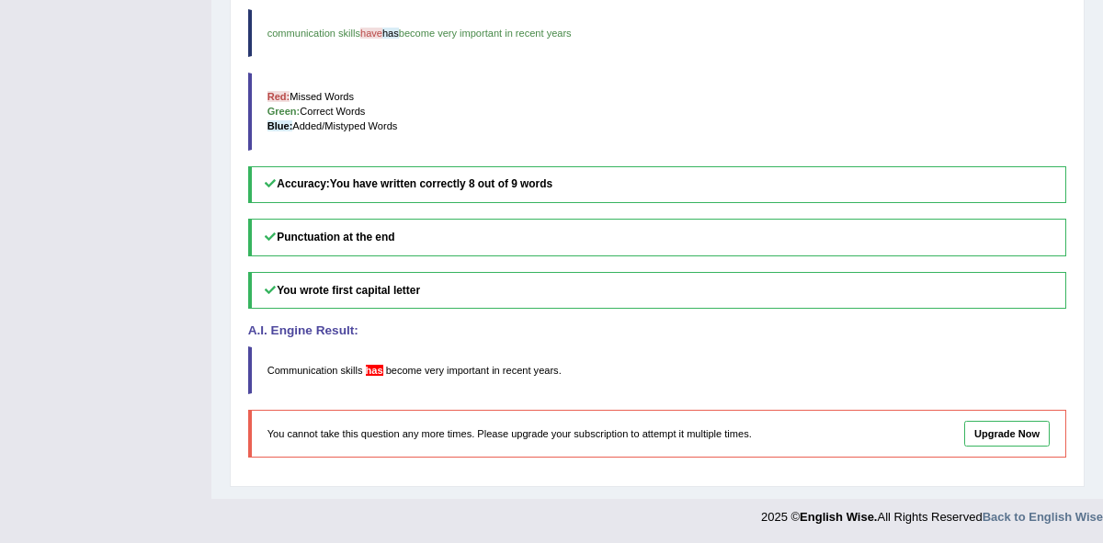
scroll to position [611, 0]
